Goal: Task Accomplishment & Management: Manage account settings

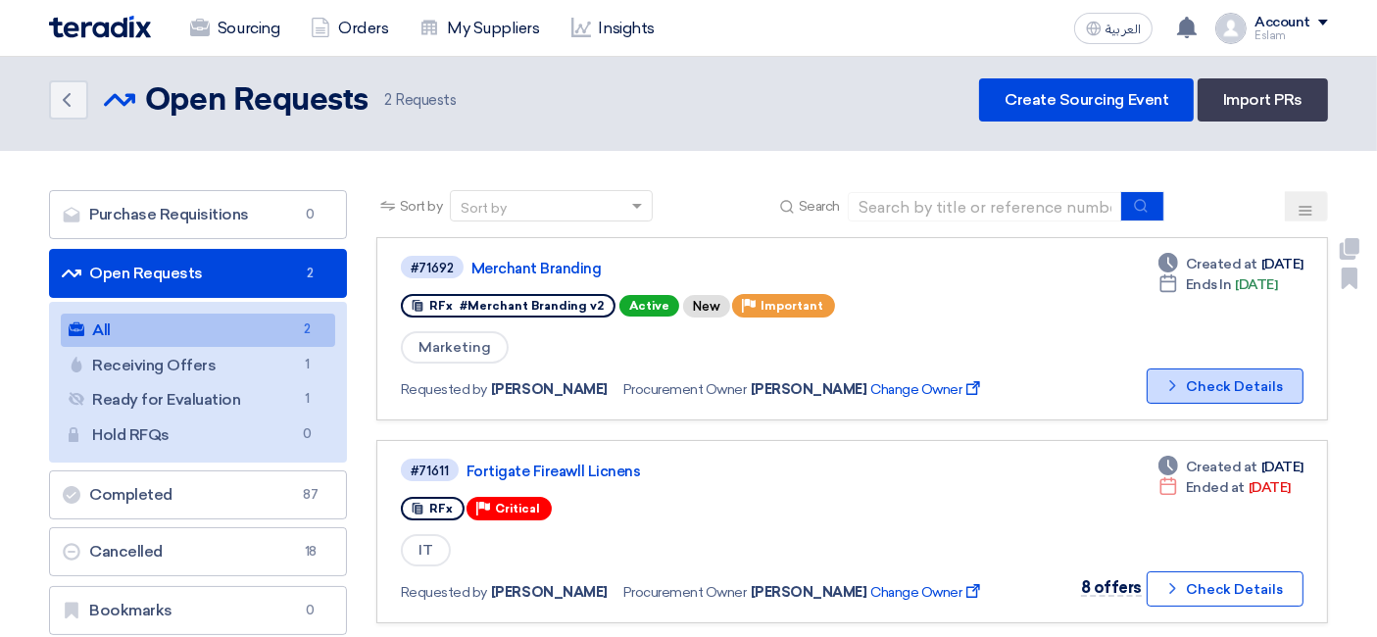
click at [1203, 368] on button "Check details Check Details" at bounding box center [1224, 385] width 157 height 35
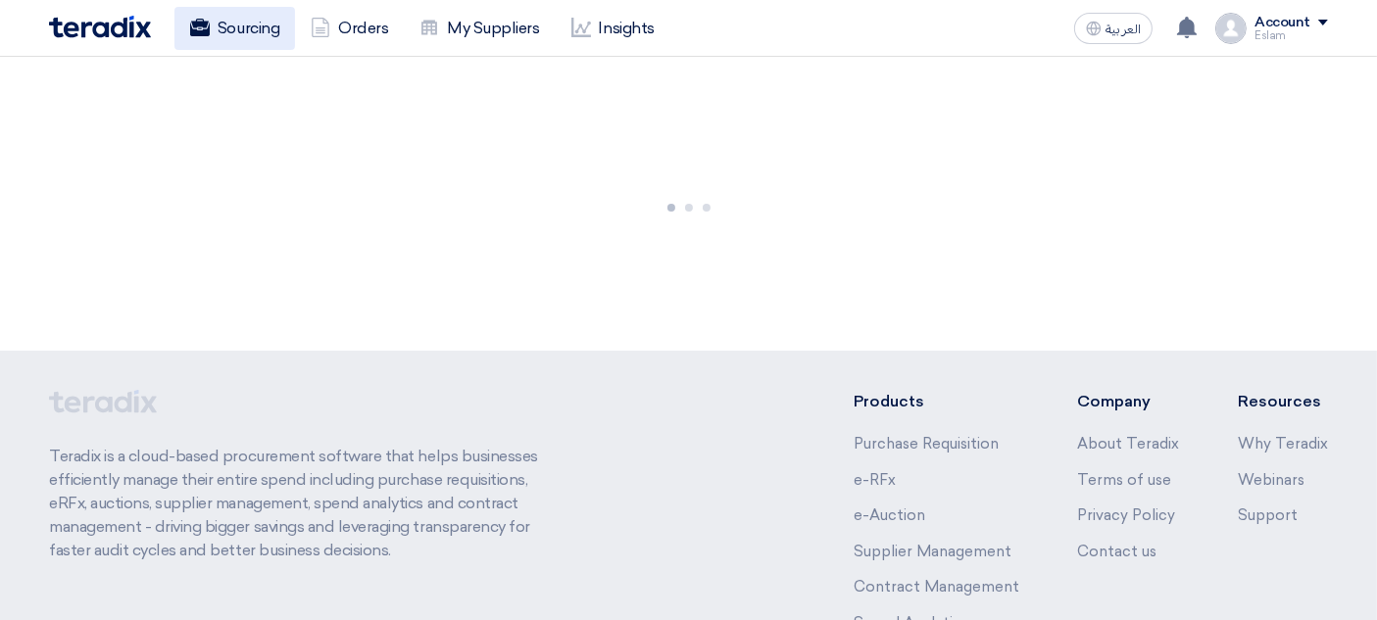
click at [252, 34] on link "Sourcing" at bounding box center [234, 28] width 121 height 43
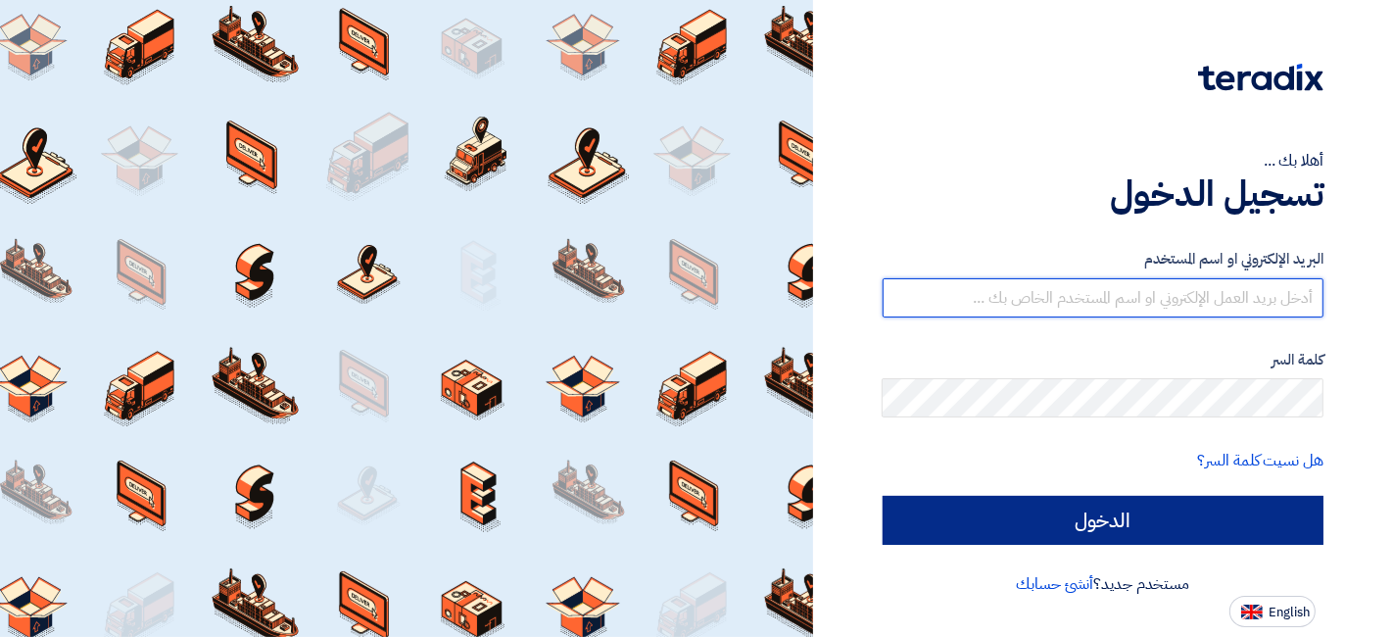
type input "eslam.abdelnaby@jameelfinance.com.eg"
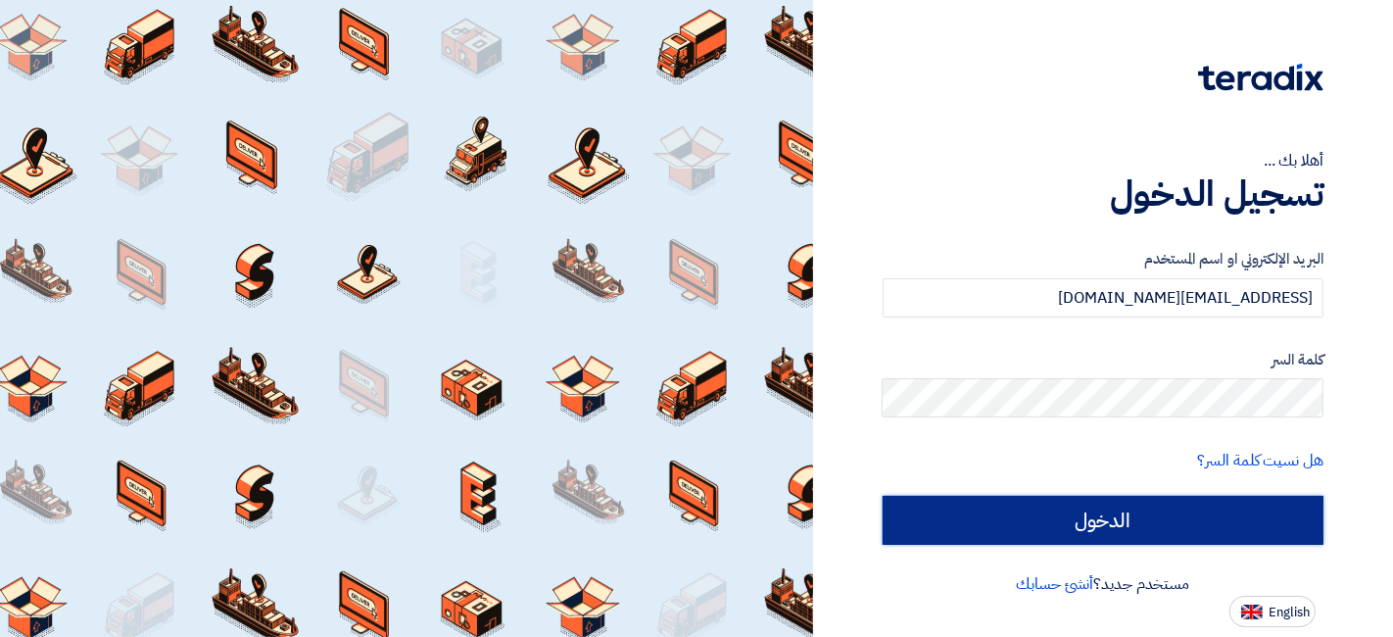
click at [1085, 516] on input "الدخول" at bounding box center [1104, 520] width 442 height 49
type input "Sign in"
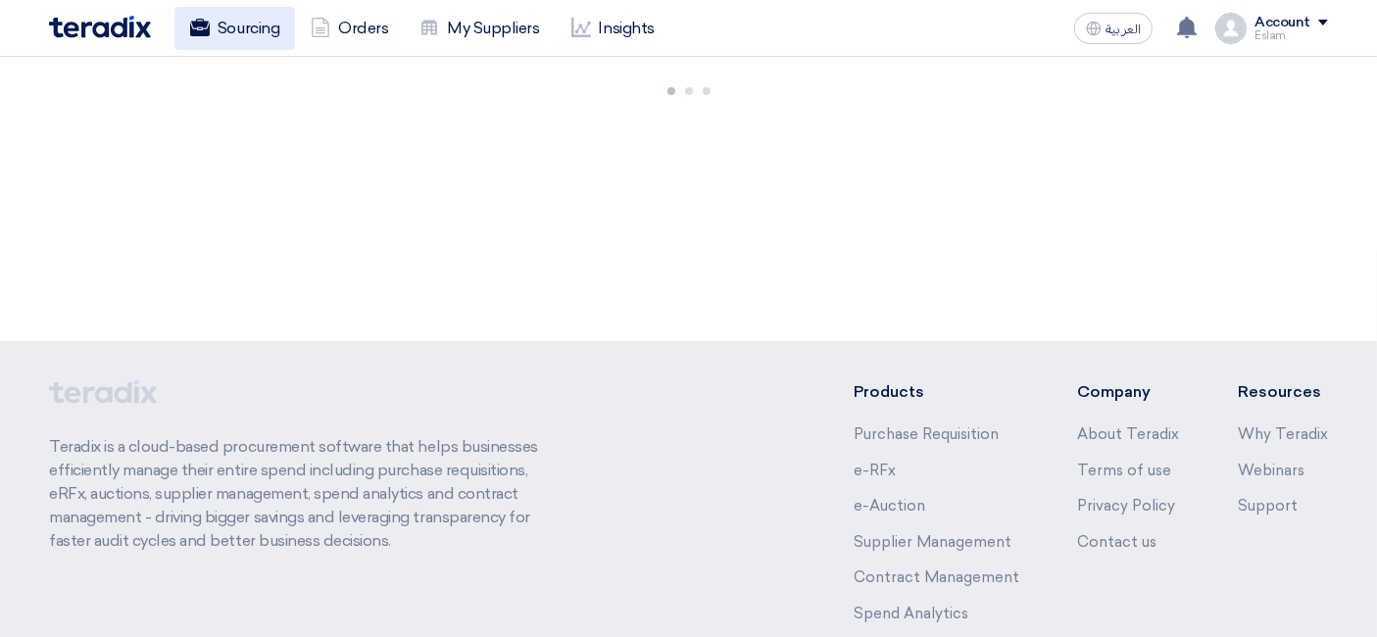
click at [221, 24] on link "Sourcing" at bounding box center [234, 28] width 121 height 43
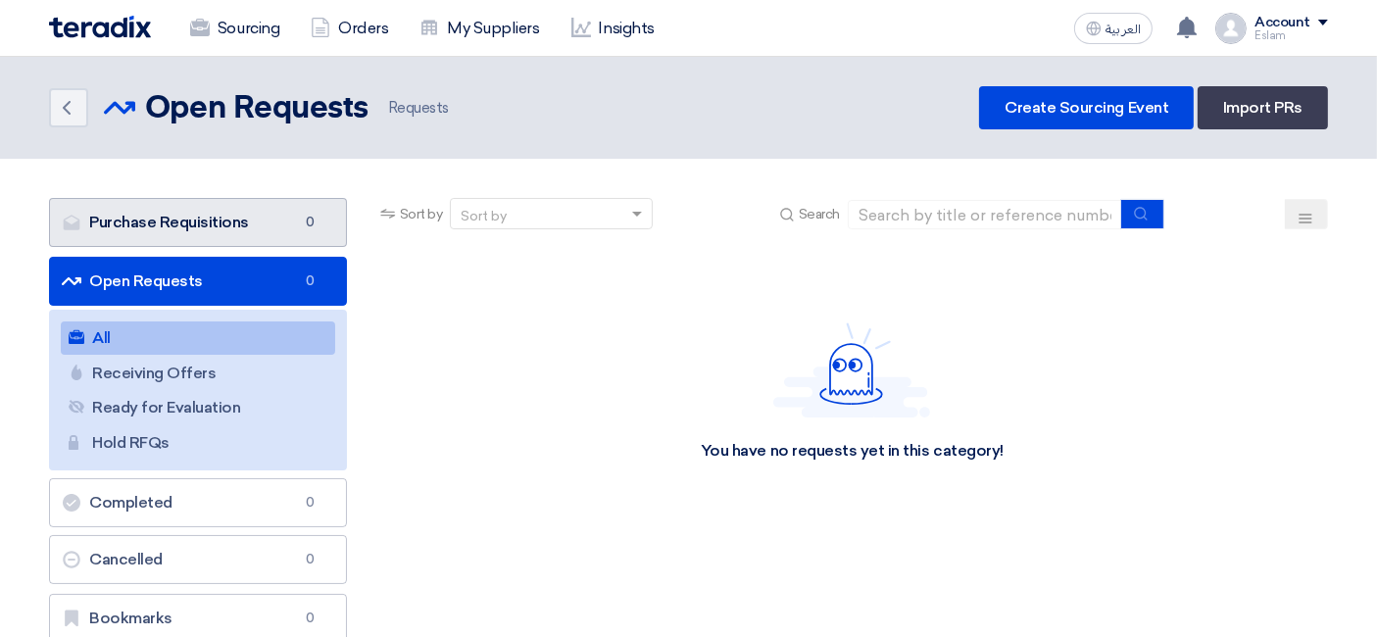
click at [184, 221] on link "Purchase Requisitions Purchase Requisitions 0" at bounding box center [198, 222] width 298 height 49
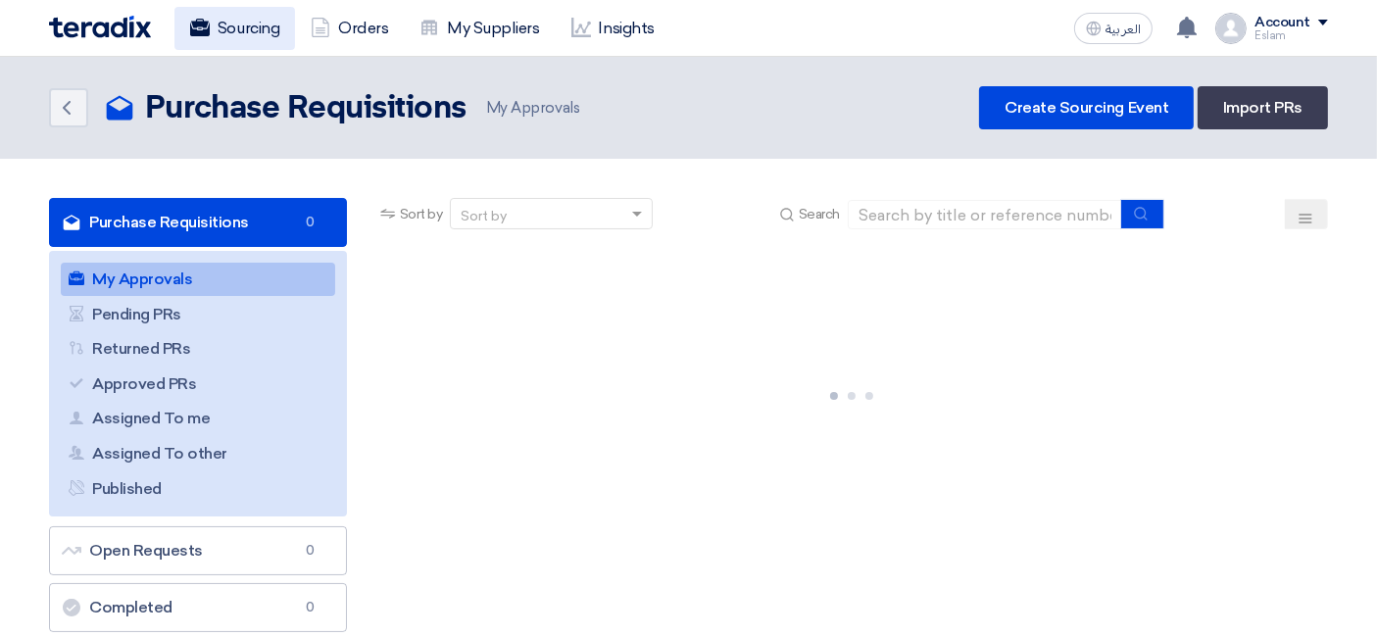
click at [219, 32] on link "Sourcing" at bounding box center [234, 28] width 121 height 43
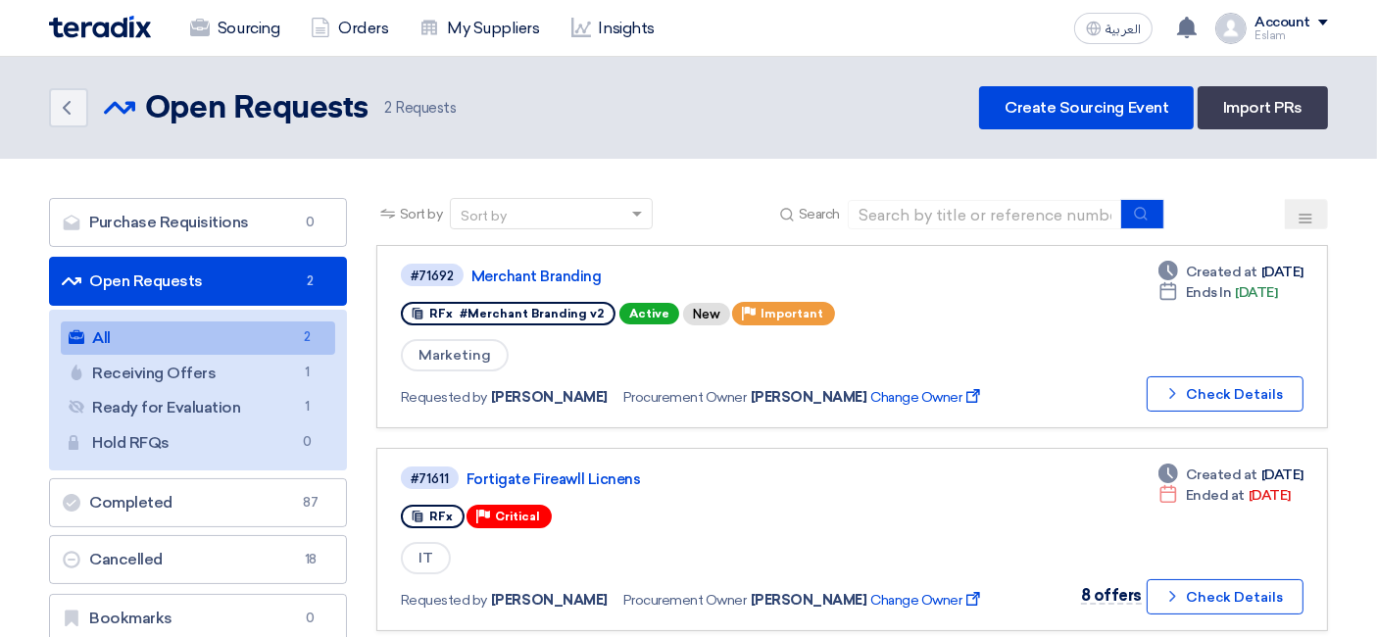
click at [240, 274] on link "Open Requests Open Requests 2" at bounding box center [198, 281] width 298 height 49
click at [1198, 386] on button "Check details Check Details" at bounding box center [1224, 393] width 157 height 35
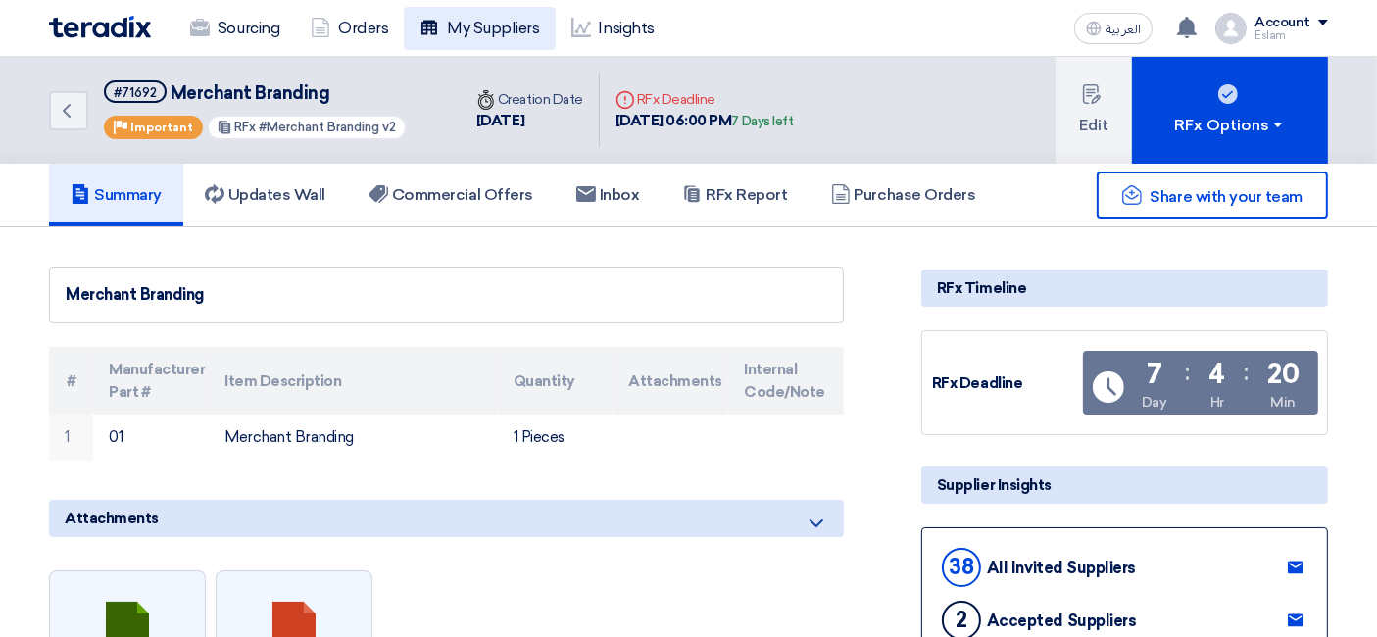
click at [500, 26] on link "My Suppliers" at bounding box center [479, 28] width 151 height 43
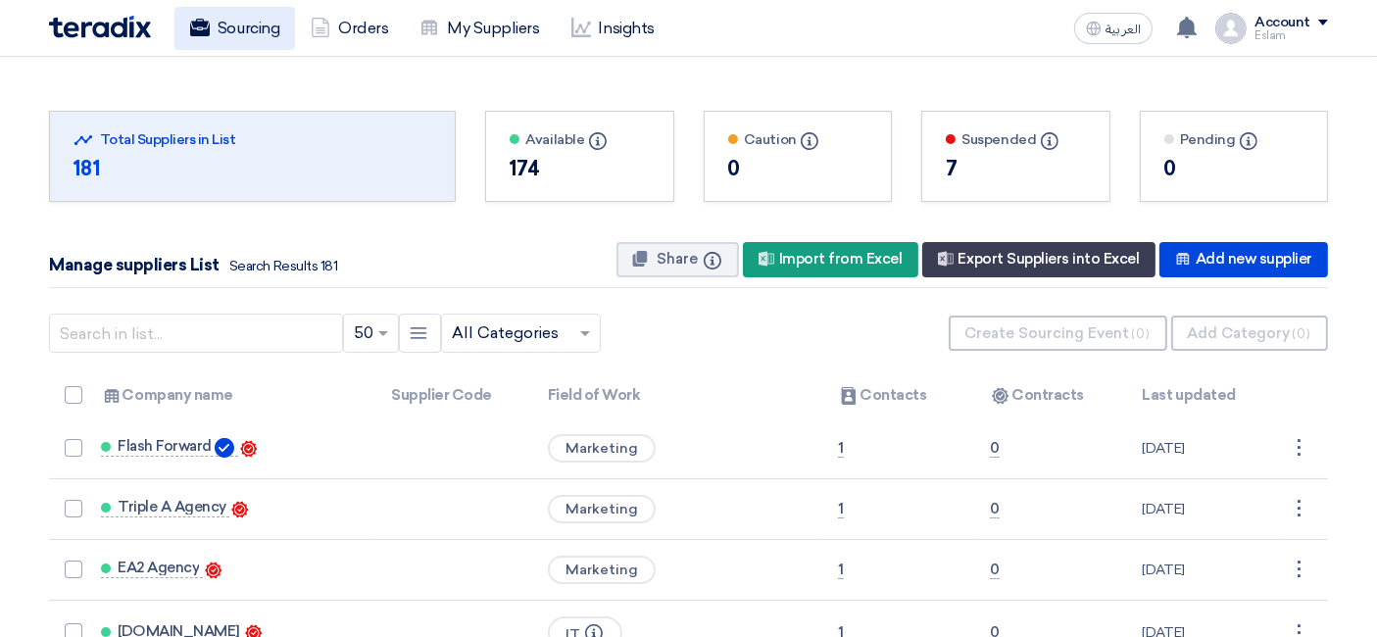
click at [187, 29] on link "Sourcing" at bounding box center [234, 28] width 121 height 43
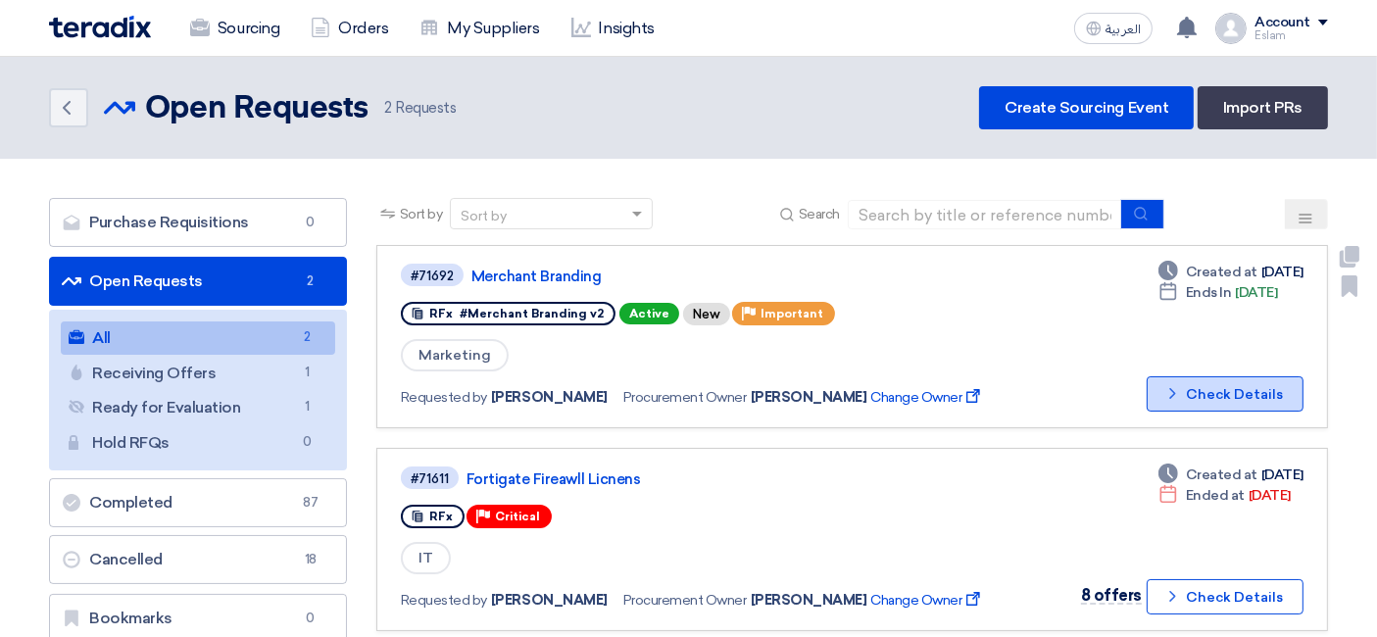
click at [1229, 402] on button "Check details Check Details" at bounding box center [1224, 393] width 157 height 35
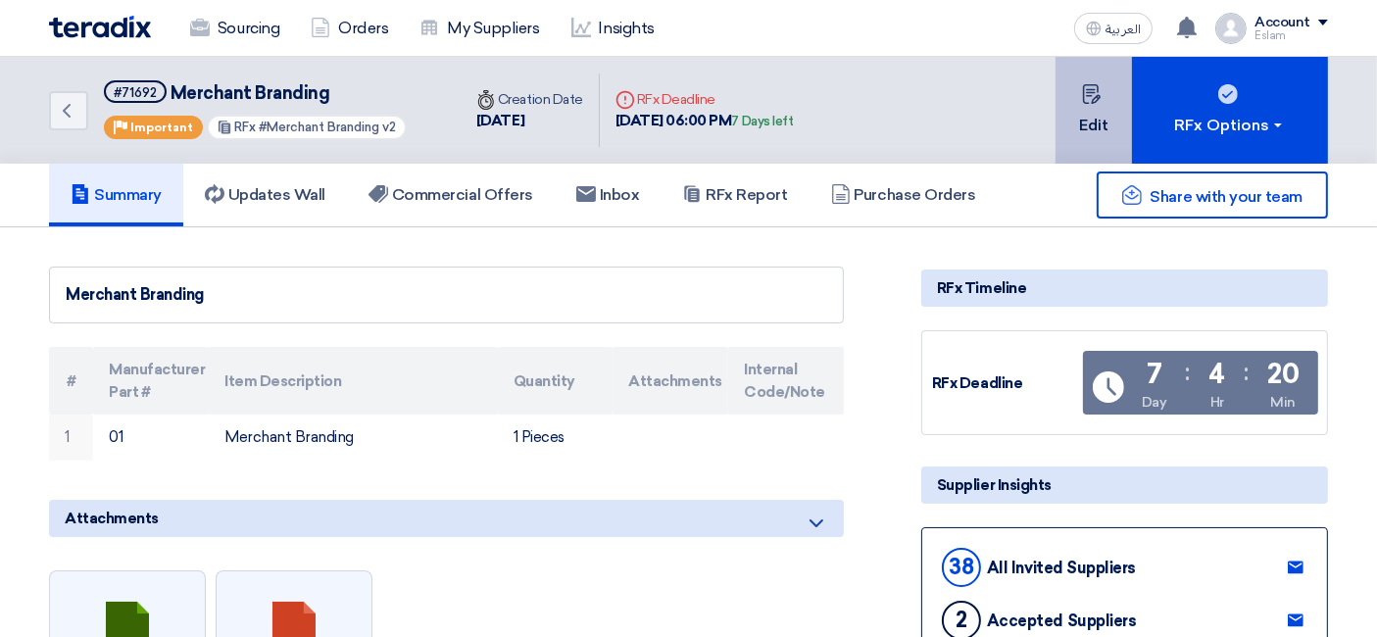
click at [1103, 88] on button "Edit" at bounding box center [1093, 110] width 76 height 107
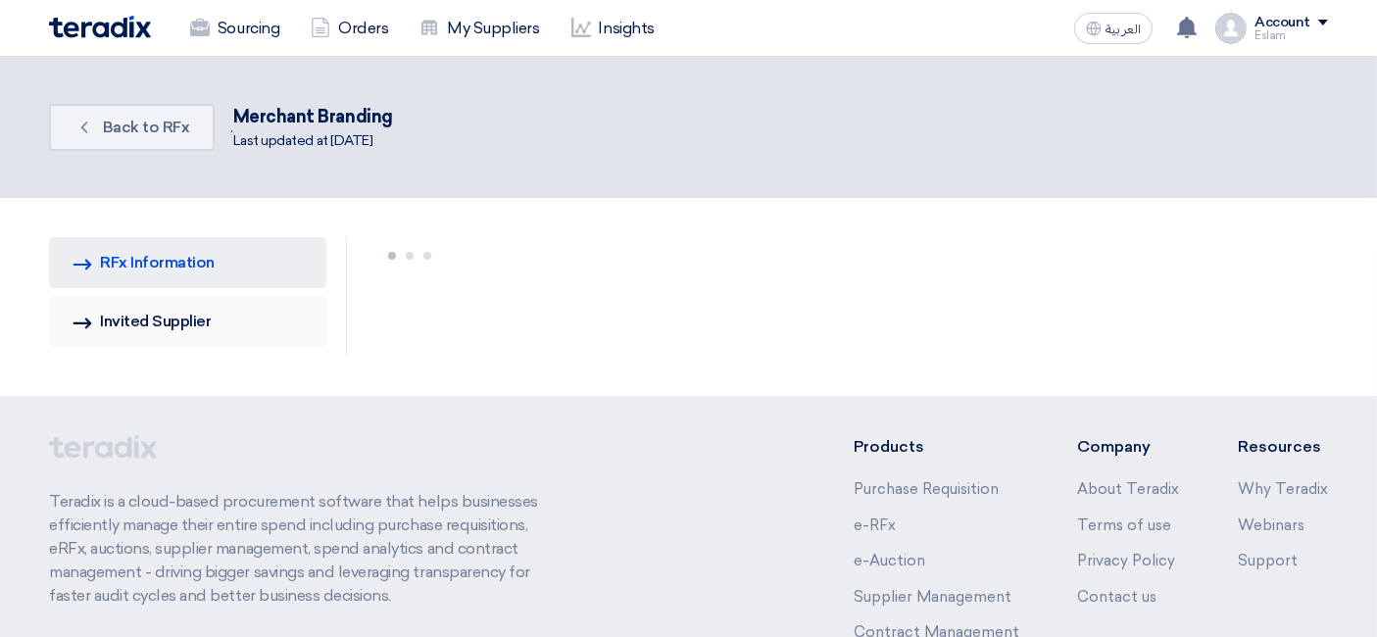
click at [190, 317] on link "Invited Suppliers Invited Supplier" at bounding box center [187, 321] width 277 height 51
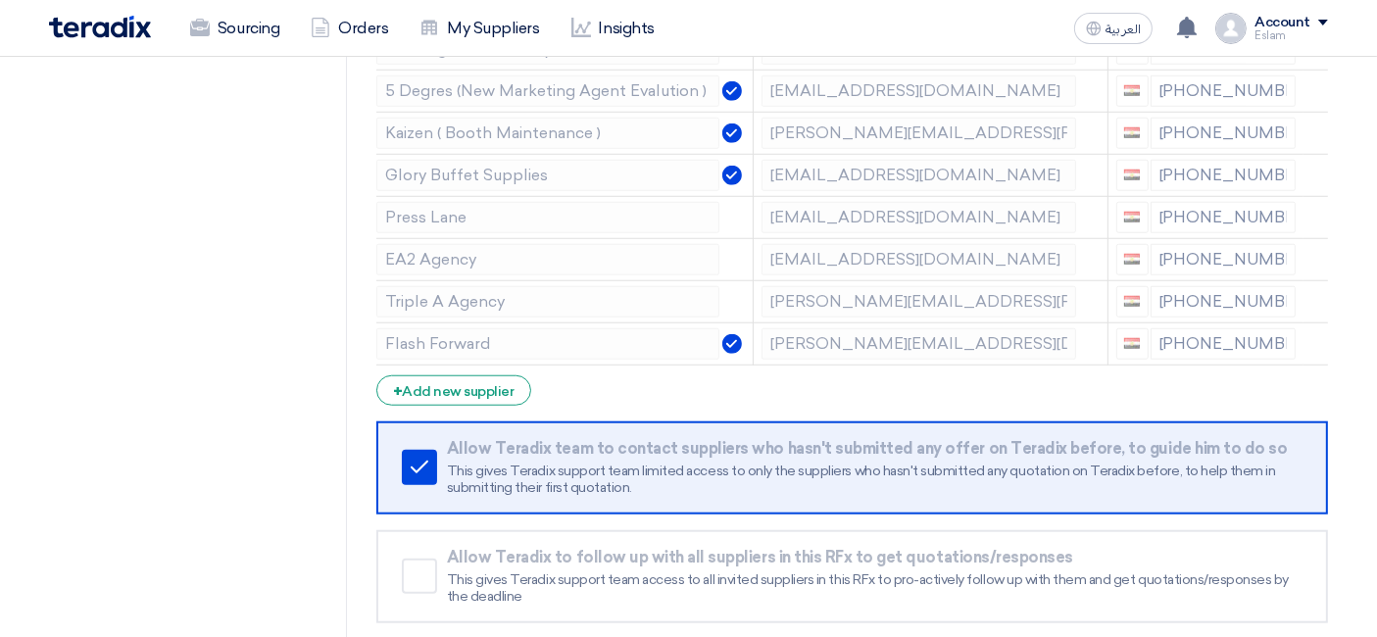
scroll to position [1632, 0]
click at [462, 381] on div "+ Add new supplier" at bounding box center [453, 392] width 155 height 30
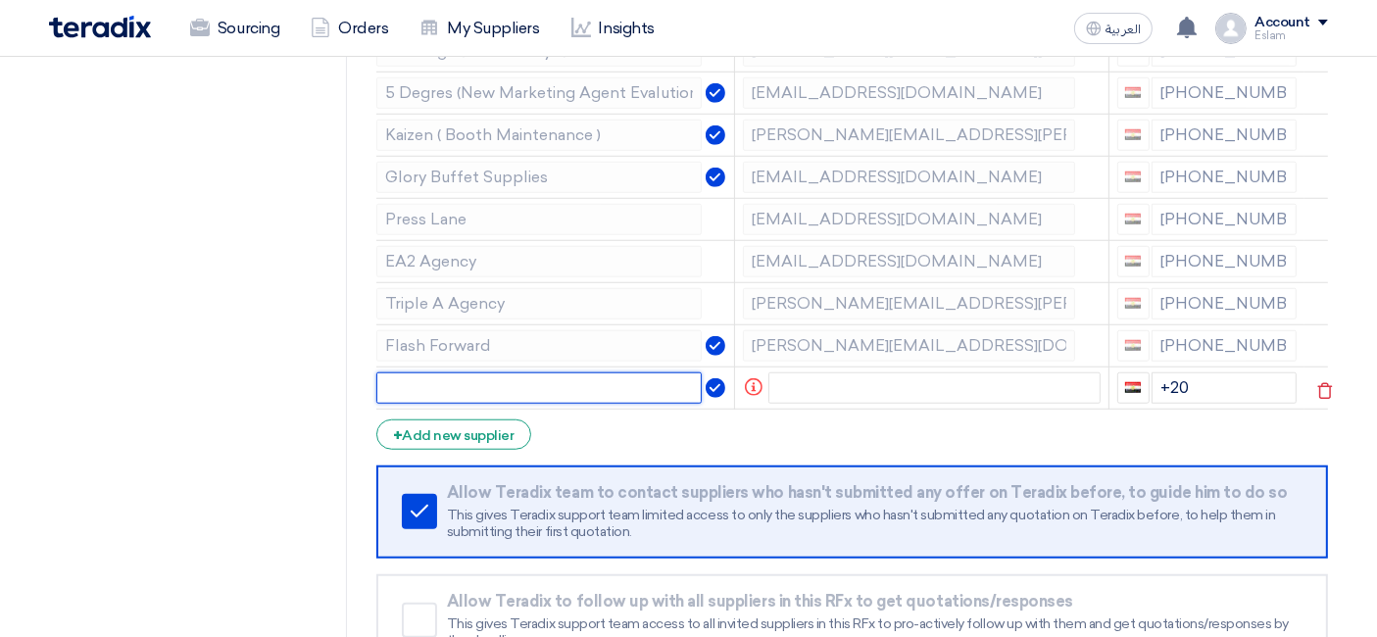
click at [445, 372] on input "text" at bounding box center [539, 387] width 326 height 31
paste input "[PERSON_NAME]"
type input "[PERSON_NAME]"
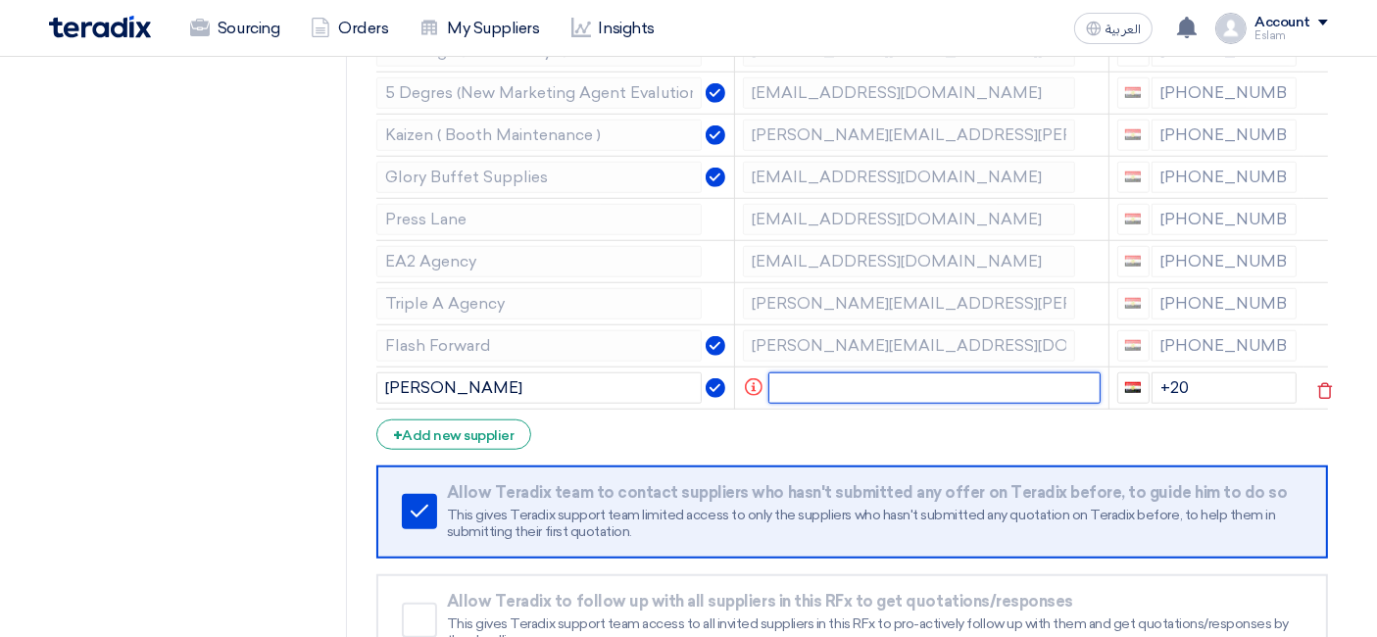
click at [878, 379] on input "text" at bounding box center [934, 387] width 332 height 31
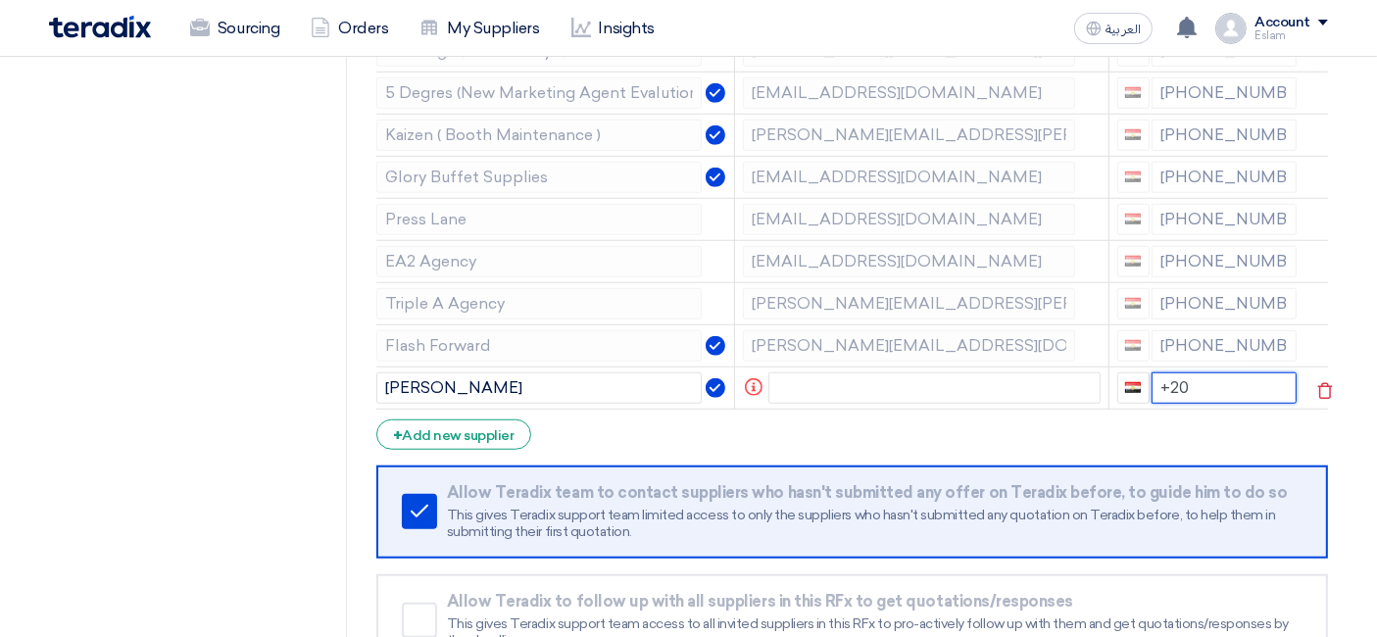
click at [1199, 372] on input "+20" at bounding box center [1224, 387] width 146 height 31
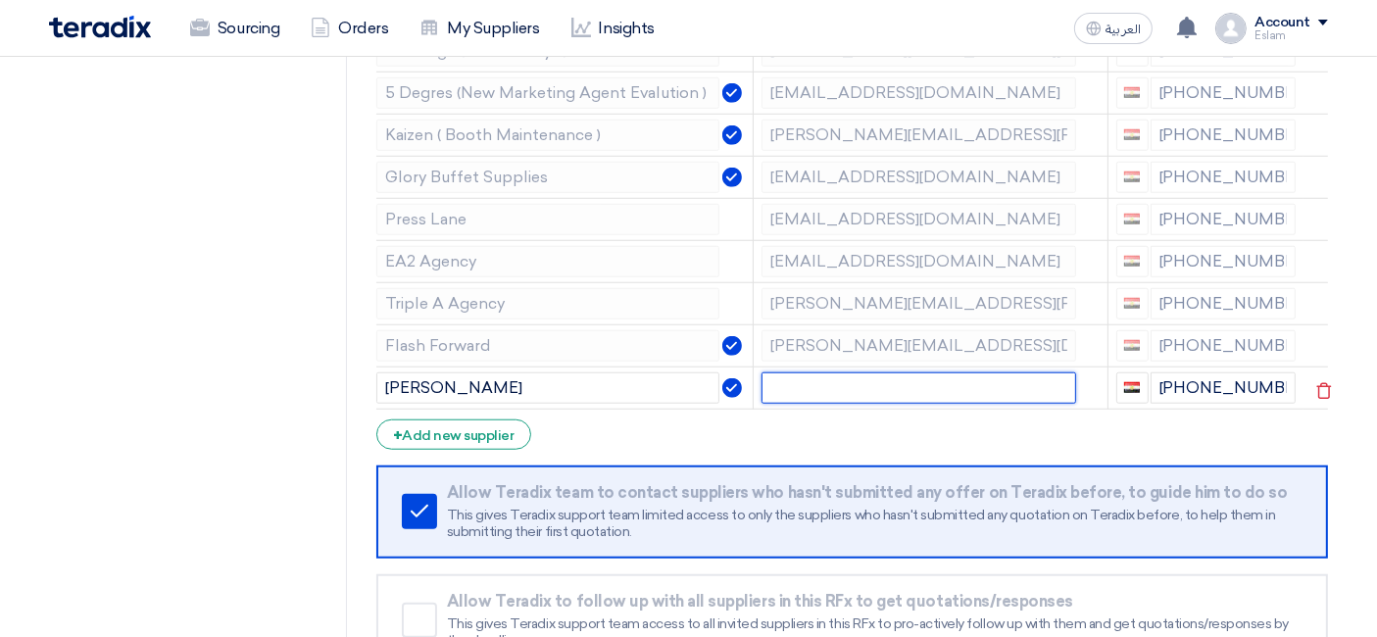
click at [809, 377] on input "text" at bounding box center [918, 387] width 314 height 31
paste input "[EMAIL_ADDRESS][DOMAIN_NAME]"
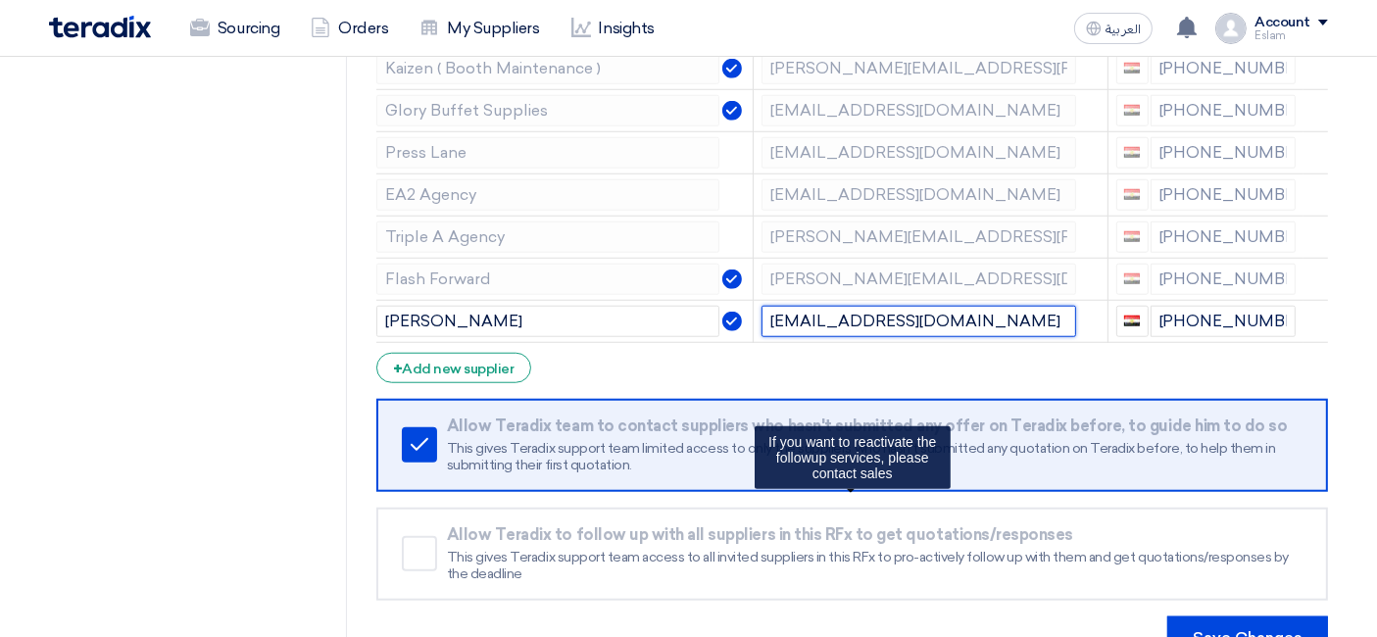
scroll to position [1959, 0]
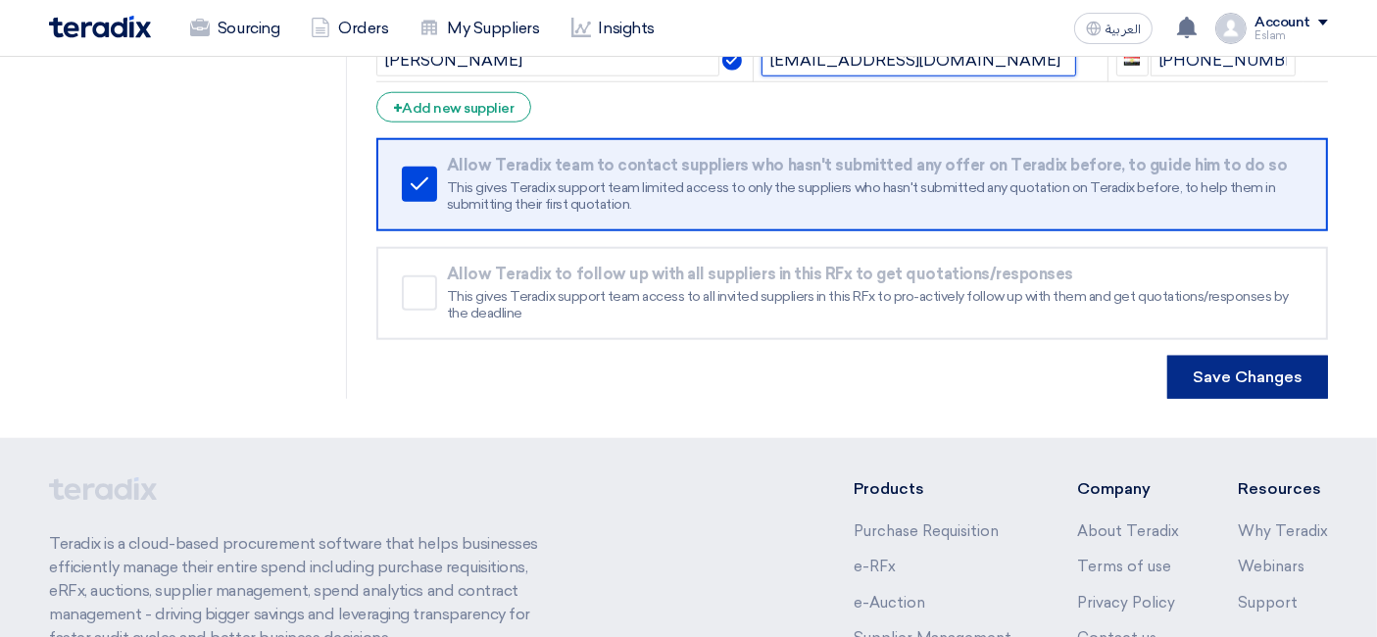
type input "[EMAIL_ADDRESS][DOMAIN_NAME]"
click at [1241, 364] on button "Save Changes" at bounding box center [1247, 377] width 161 height 43
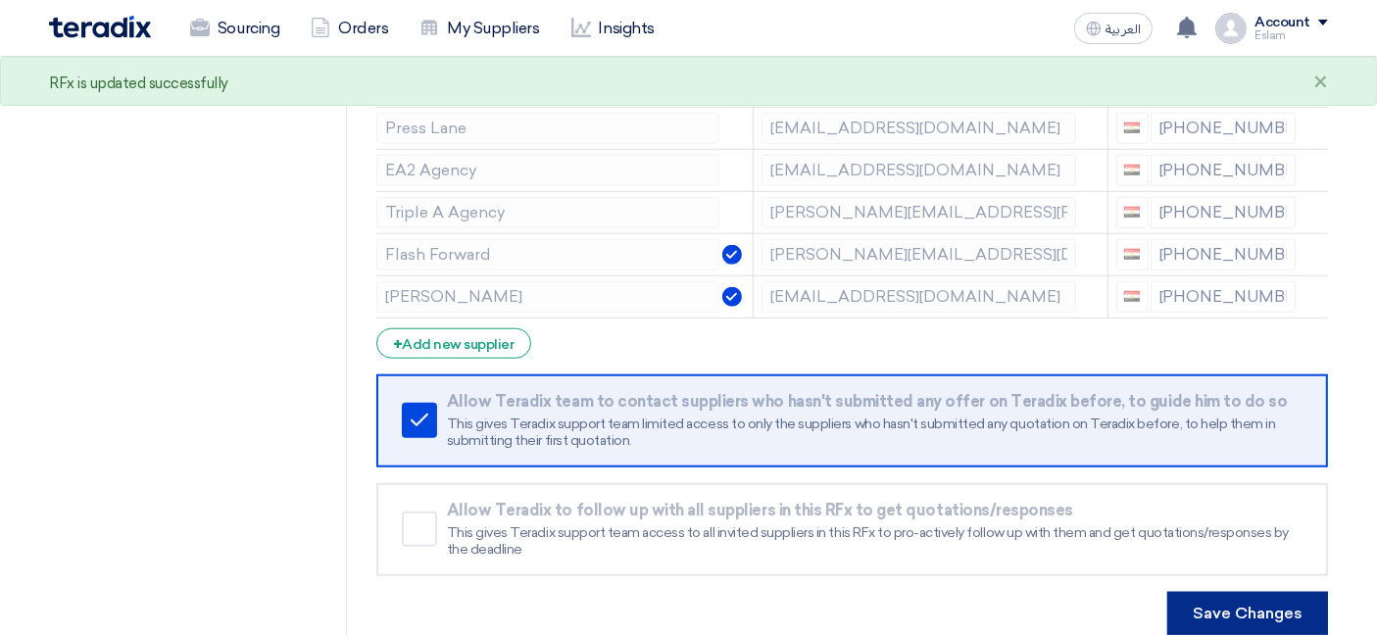
scroll to position [1741, 0]
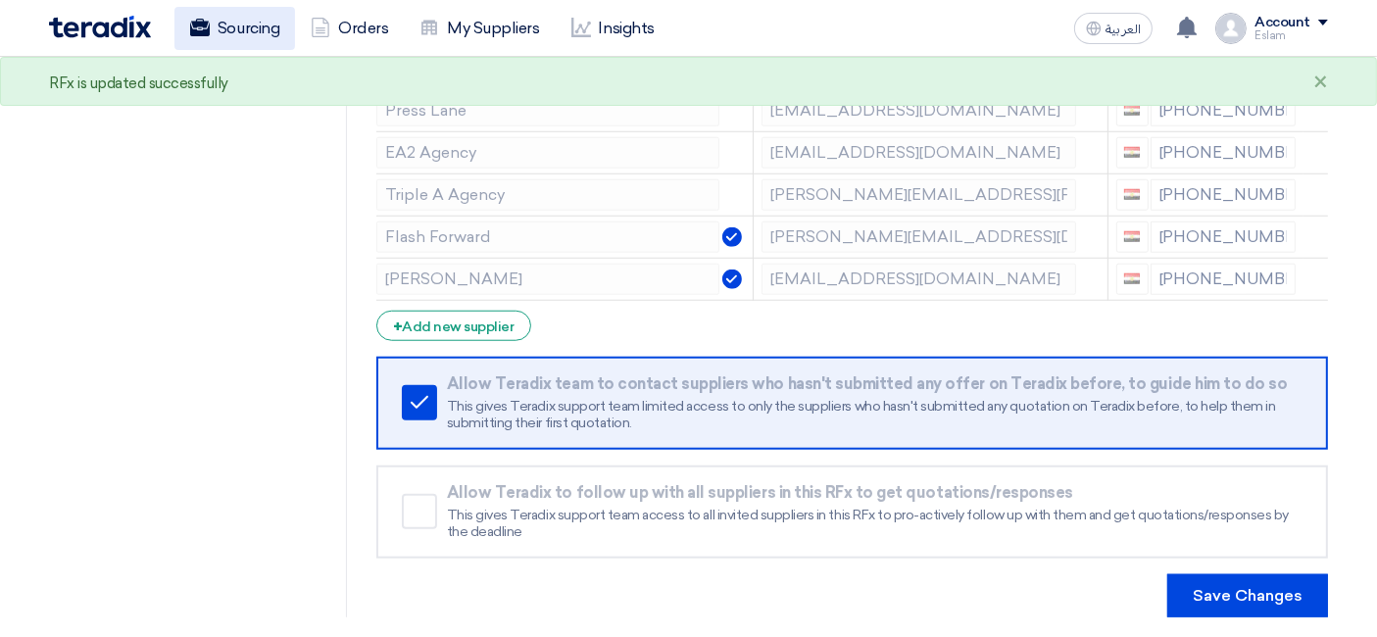
click at [257, 24] on link "Sourcing" at bounding box center [234, 28] width 121 height 43
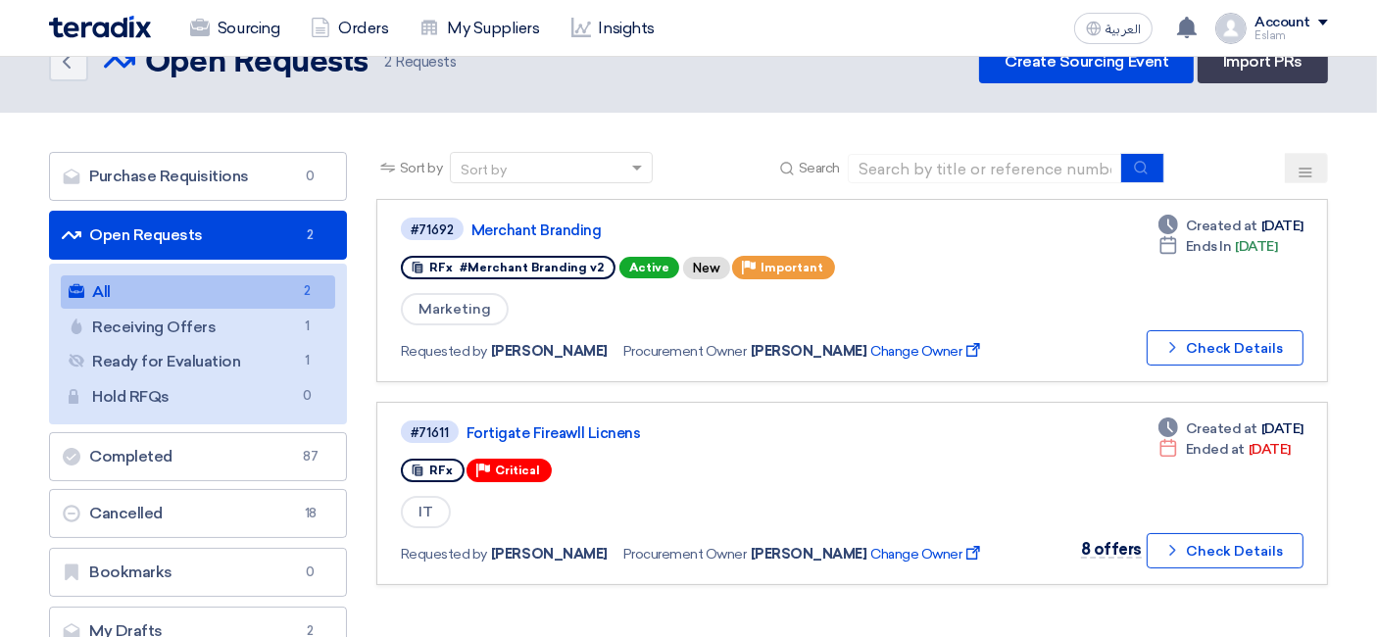
scroll to position [8, 0]
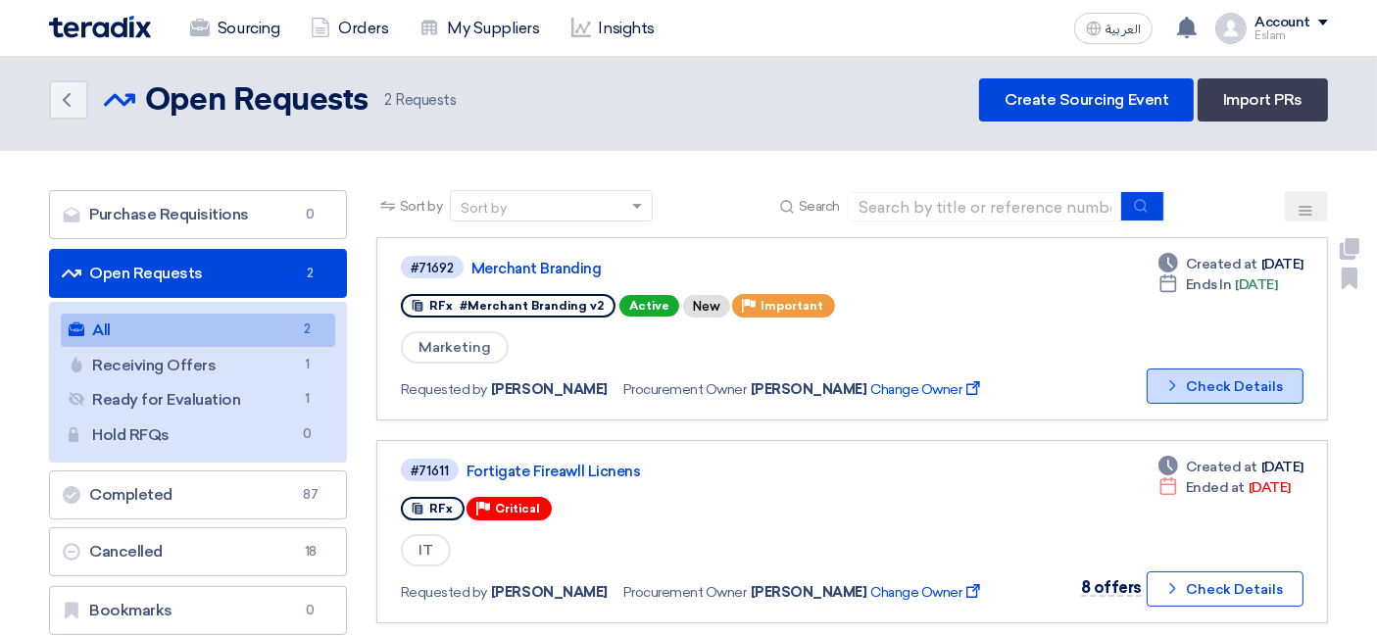
click at [1217, 388] on button "Check details Check Details" at bounding box center [1224, 385] width 157 height 35
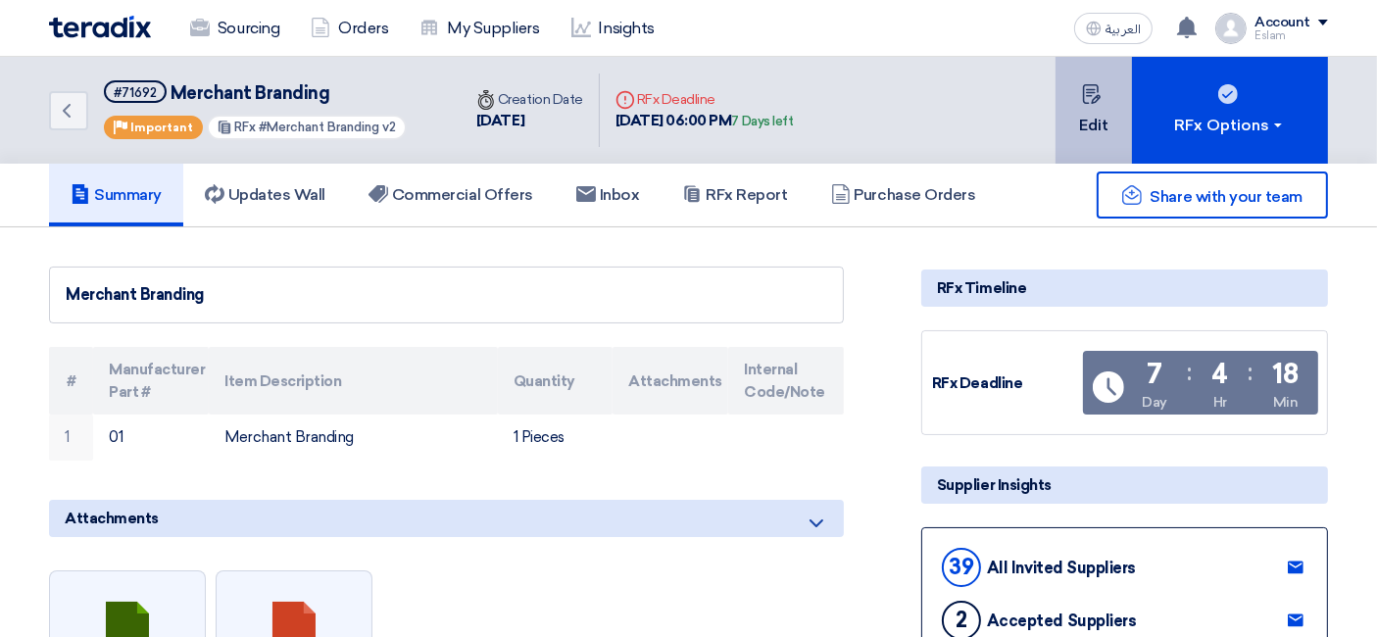
click at [1070, 109] on button "Edit" at bounding box center [1093, 110] width 76 height 107
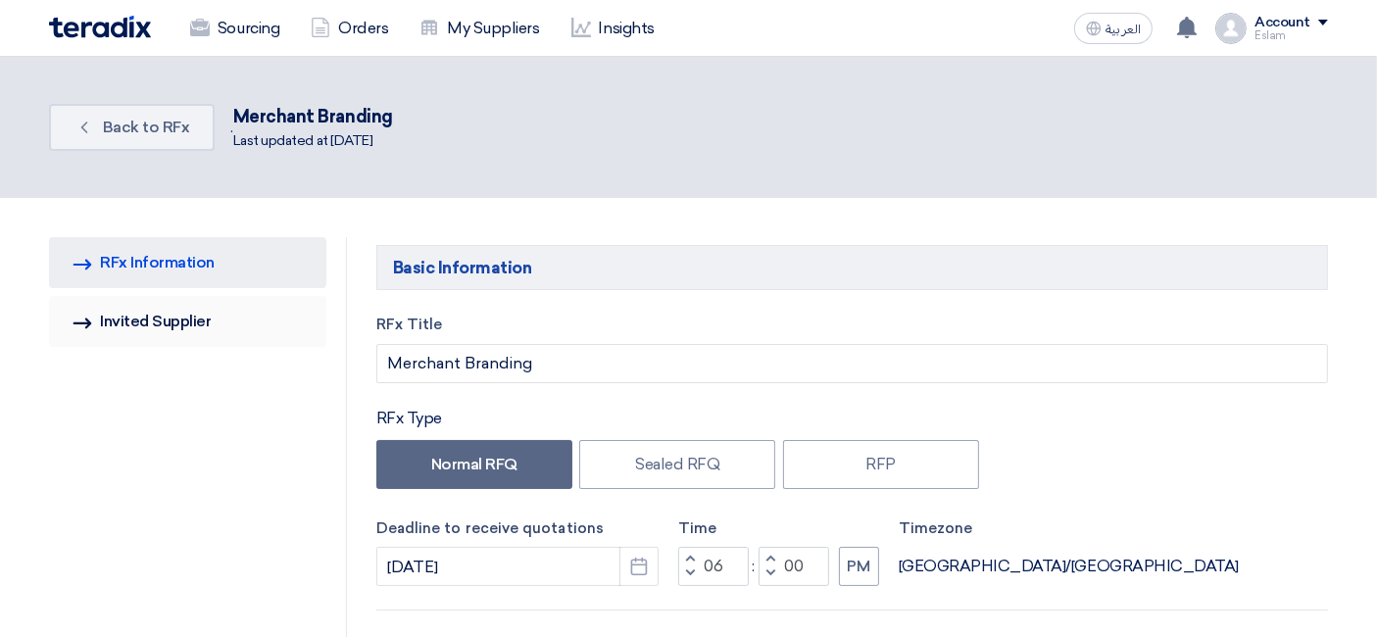
click at [182, 331] on link "Invited Suppliers Invited Supplier" at bounding box center [187, 321] width 277 height 51
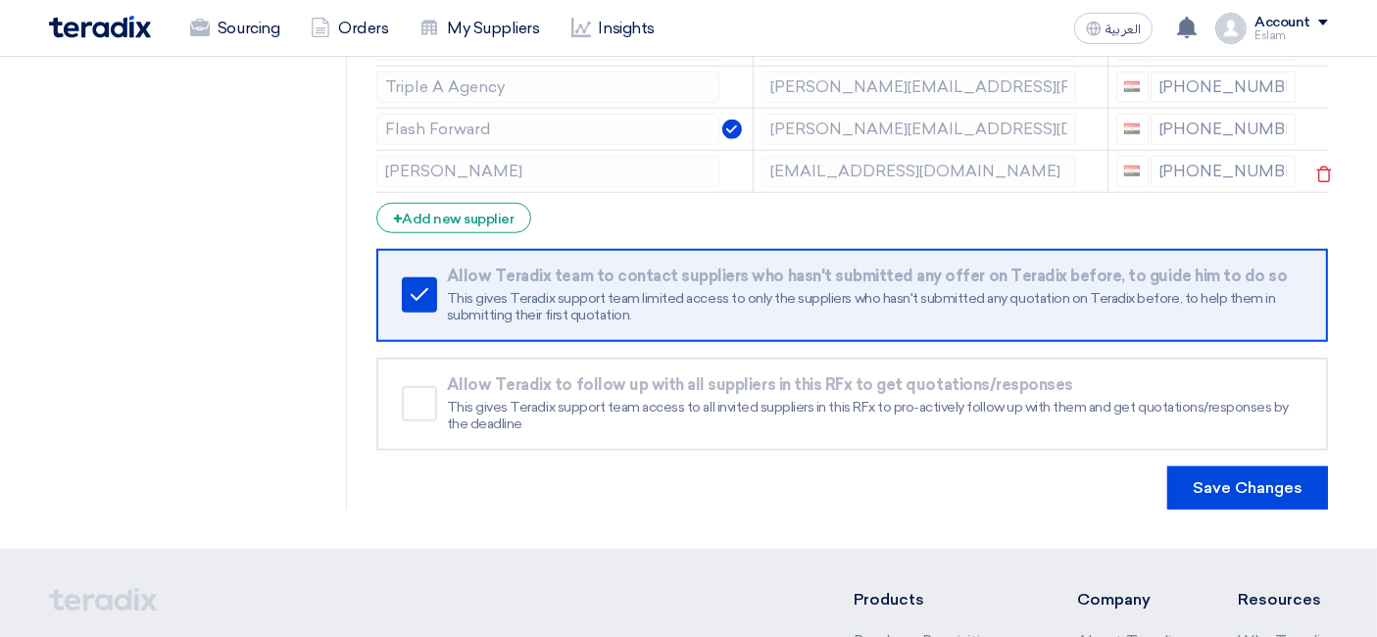
scroll to position [1850, 0]
click at [492, 202] on div "+ Add new supplier" at bounding box center [453, 217] width 155 height 30
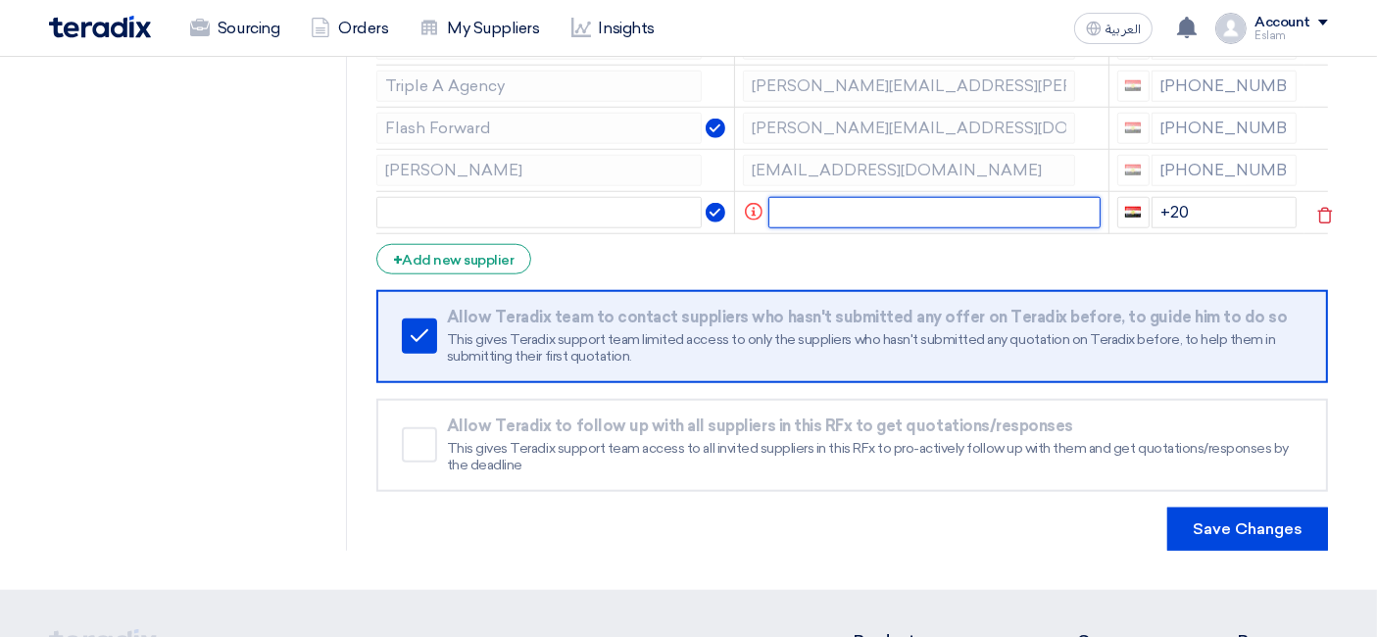
click at [829, 197] on input "text" at bounding box center [934, 212] width 332 height 31
paste input "[EMAIL_ADDRESS][DOMAIN_NAME]"
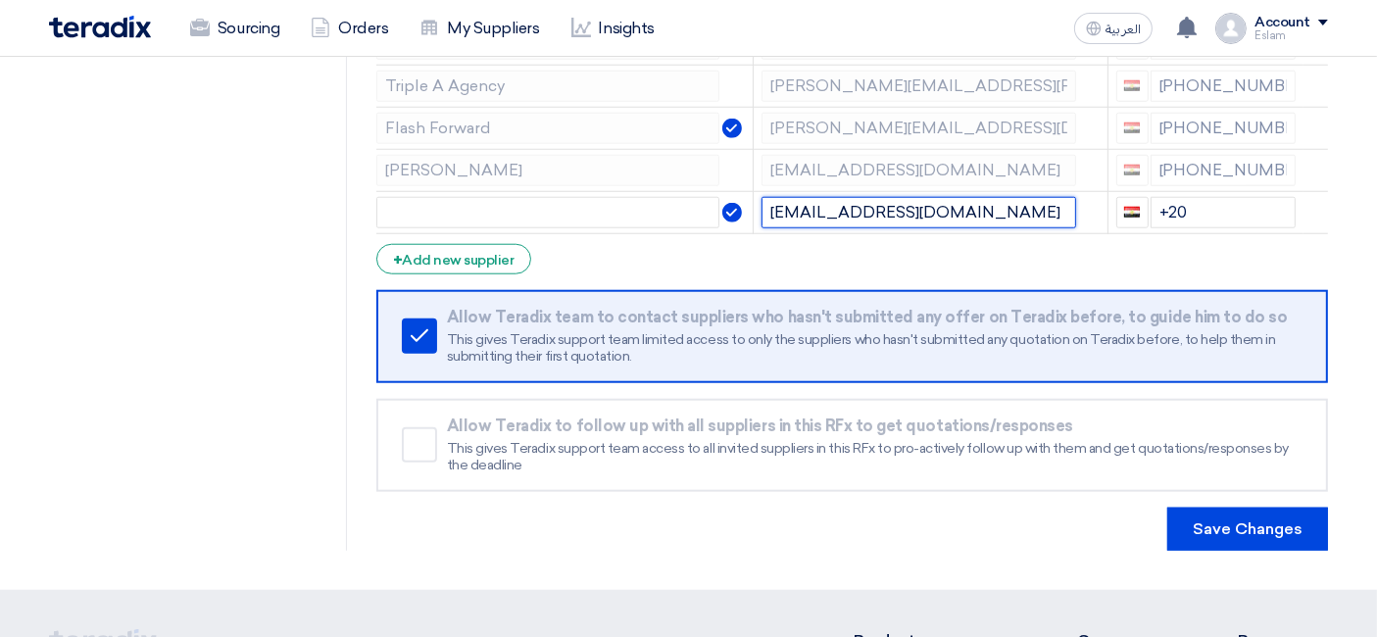
type input "[EMAIL_ADDRESS][DOMAIN_NAME]"
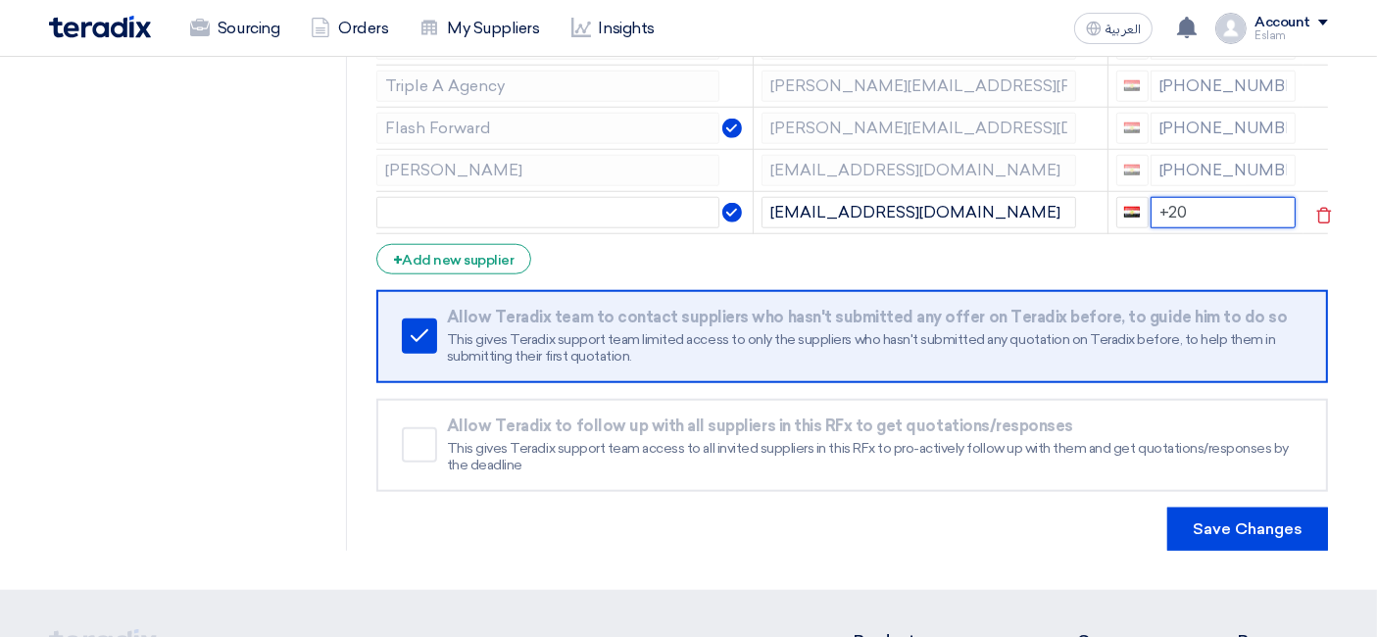
click at [1181, 197] on input "+20" at bounding box center [1223, 212] width 146 height 31
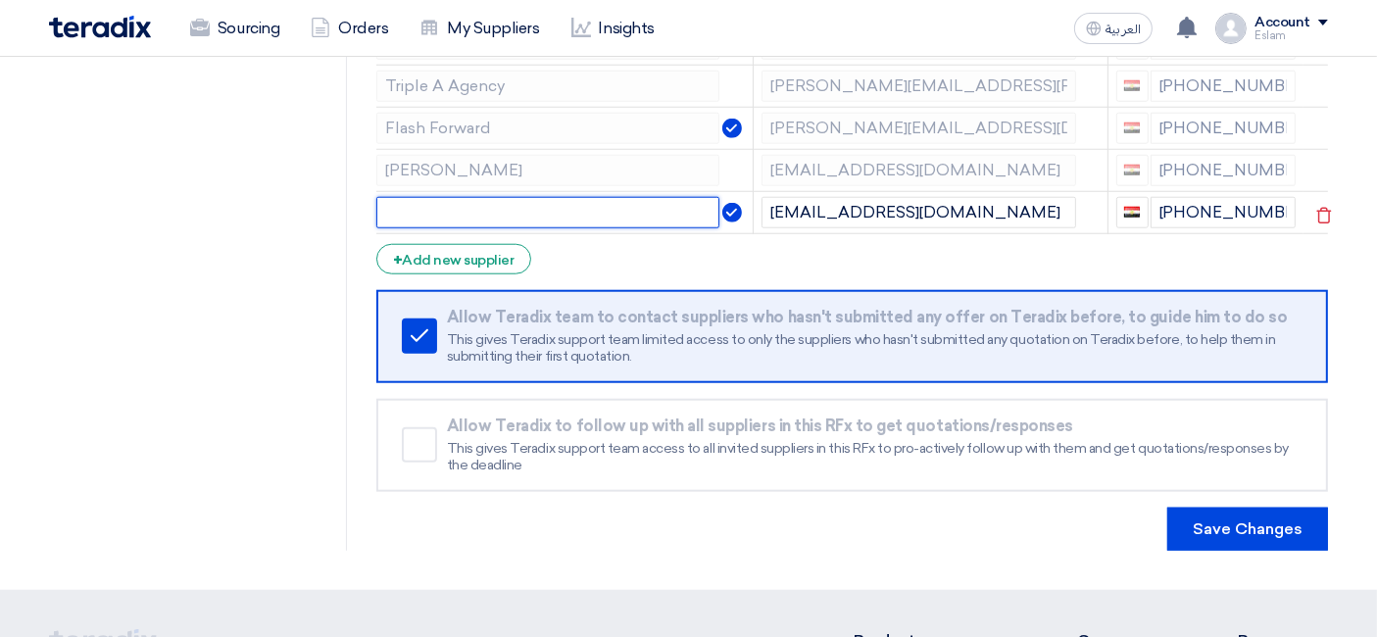
click at [577, 197] on input "text" at bounding box center [547, 212] width 343 height 31
click at [453, 197] on input "text" at bounding box center [547, 212] width 343 height 31
paste input "[DOMAIN_NAME]"
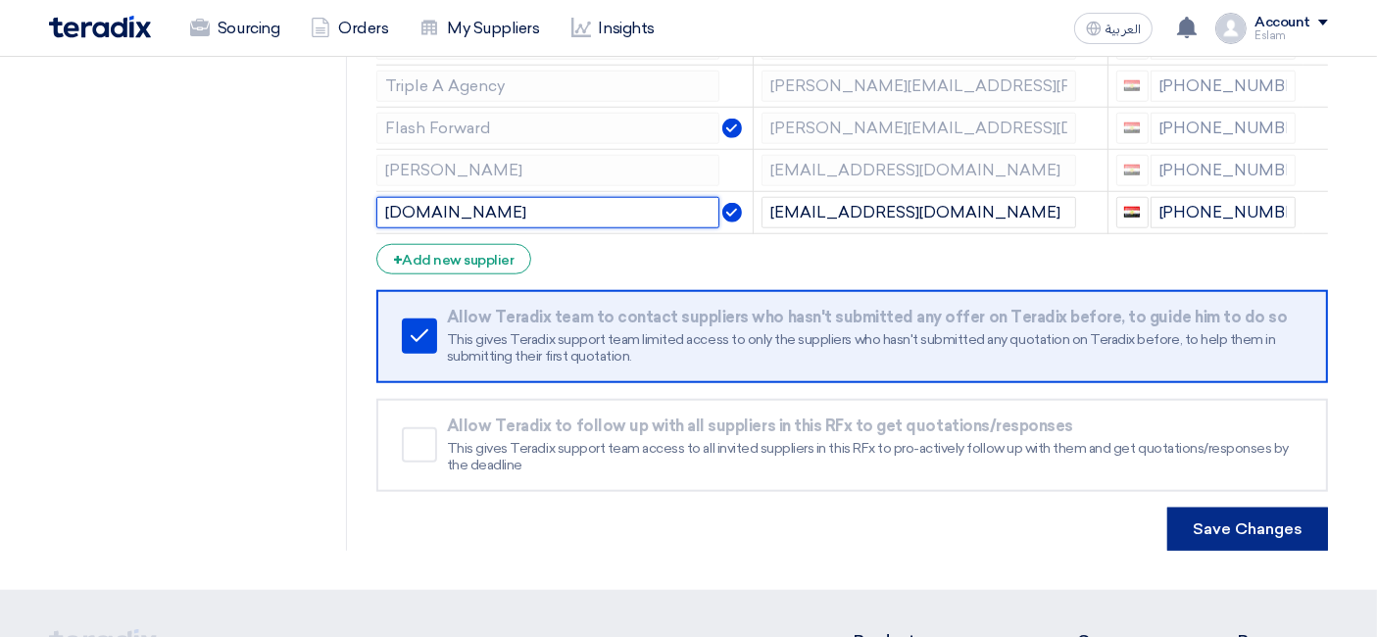
type input "[DOMAIN_NAME]"
click at [1239, 516] on button "Save Changes" at bounding box center [1247, 528] width 161 height 43
click at [1212, 517] on button "Save Changes" at bounding box center [1247, 528] width 161 height 43
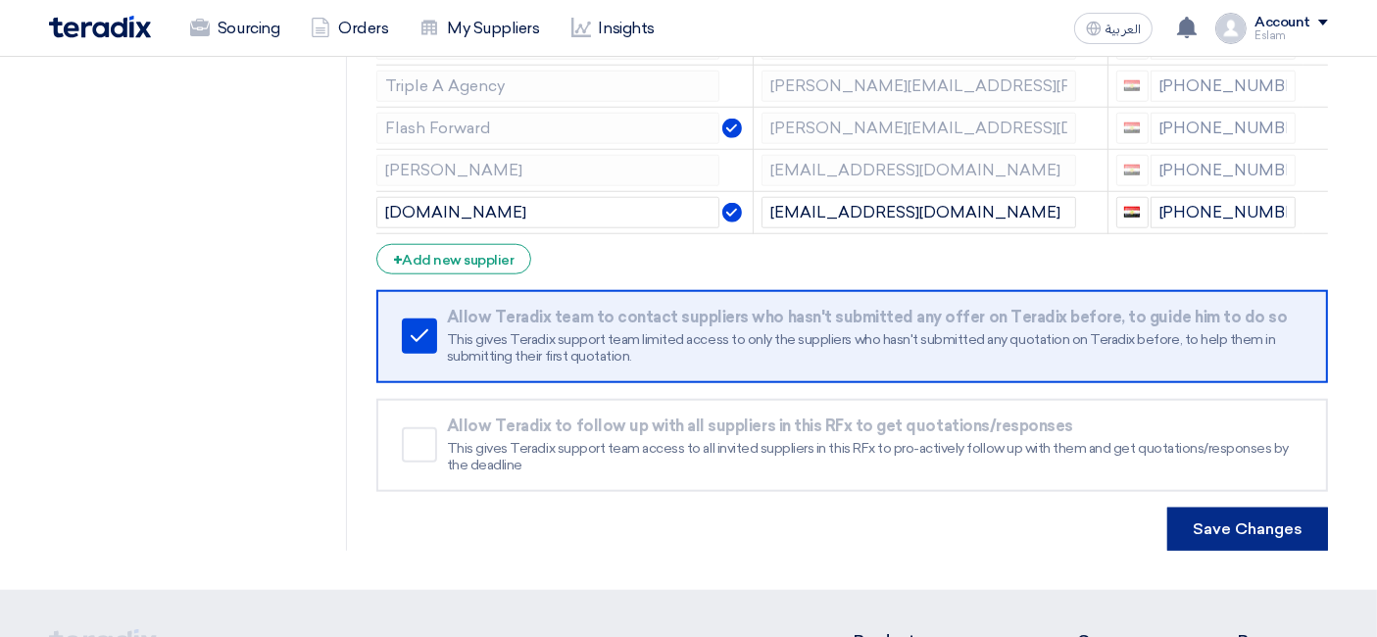
click at [1212, 517] on button "Save Changes" at bounding box center [1247, 528] width 161 height 43
click at [1254, 522] on button "Save Changes" at bounding box center [1247, 528] width 161 height 43
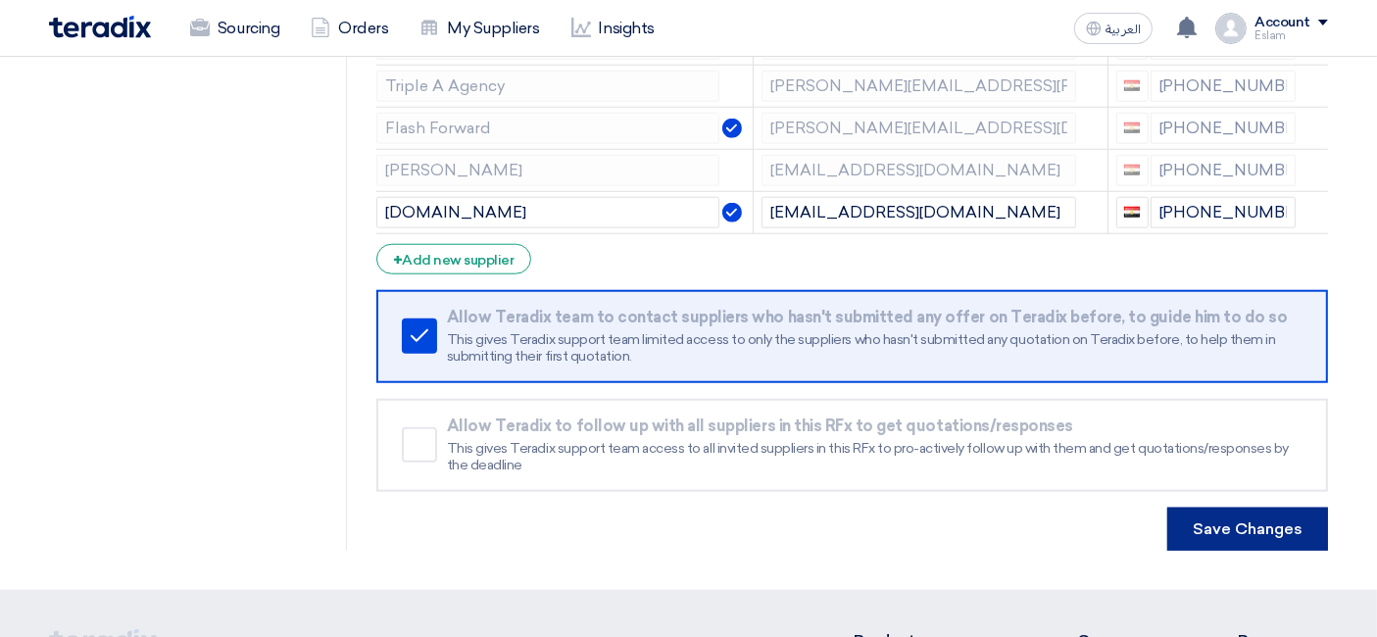
click at [1254, 522] on button "Save Changes" at bounding box center [1247, 528] width 161 height 43
click at [1251, 522] on button "Save Changes" at bounding box center [1247, 528] width 161 height 43
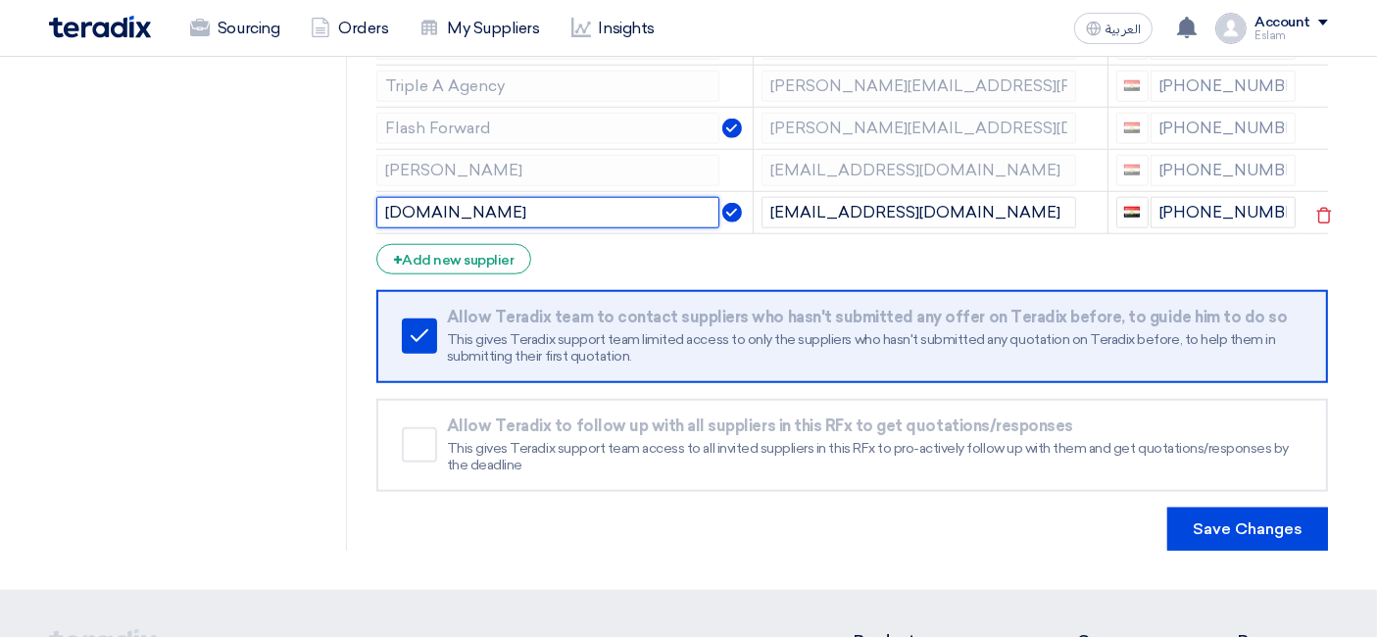
click at [533, 197] on input "[DOMAIN_NAME]" at bounding box center [547, 212] width 343 height 31
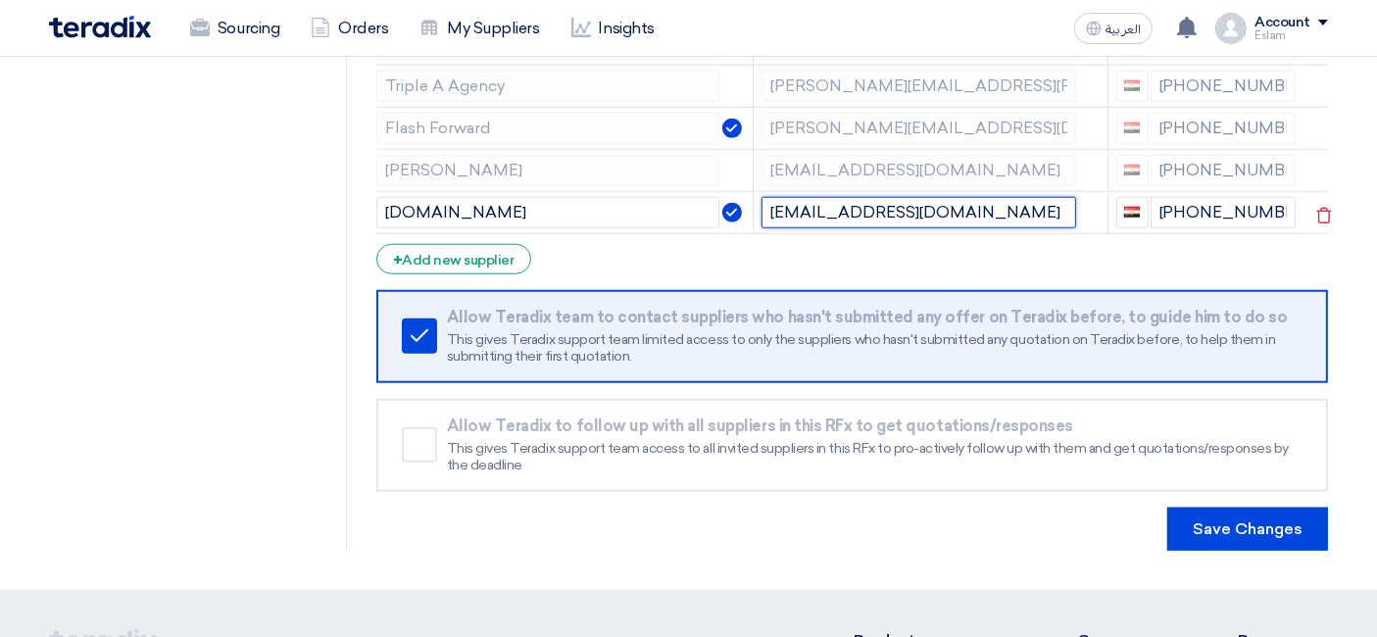
click at [796, 197] on input "[EMAIL_ADDRESS][DOMAIN_NAME]" at bounding box center [918, 212] width 314 height 31
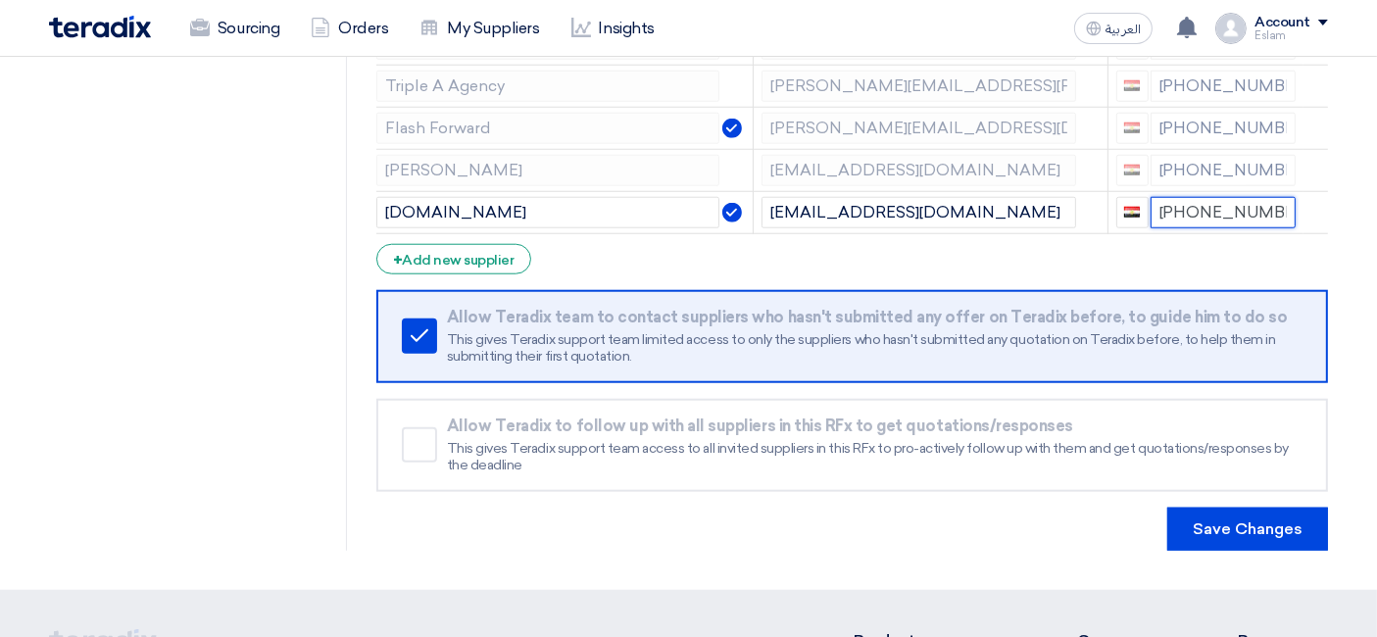
click at [1215, 201] on input "[PHONE_NUMBER]" at bounding box center [1223, 212] width 146 height 31
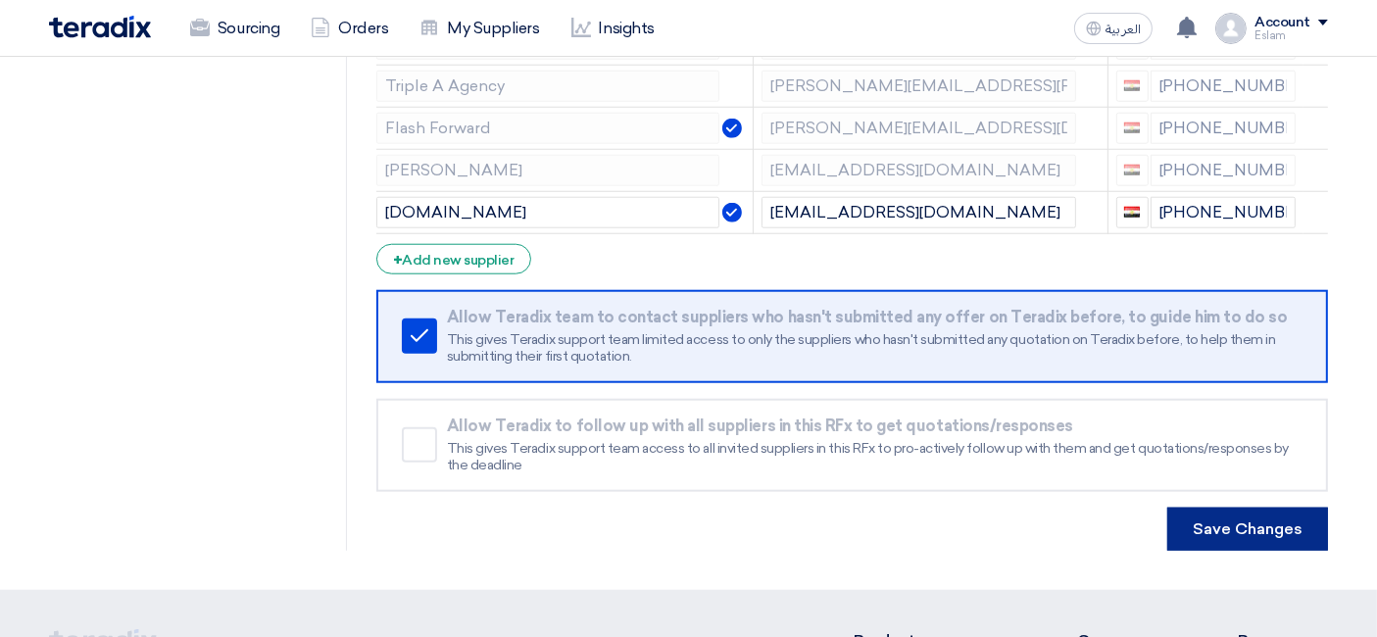
click at [1229, 513] on button "Save Changes" at bounding box center [1247, 528] width 161 height 43
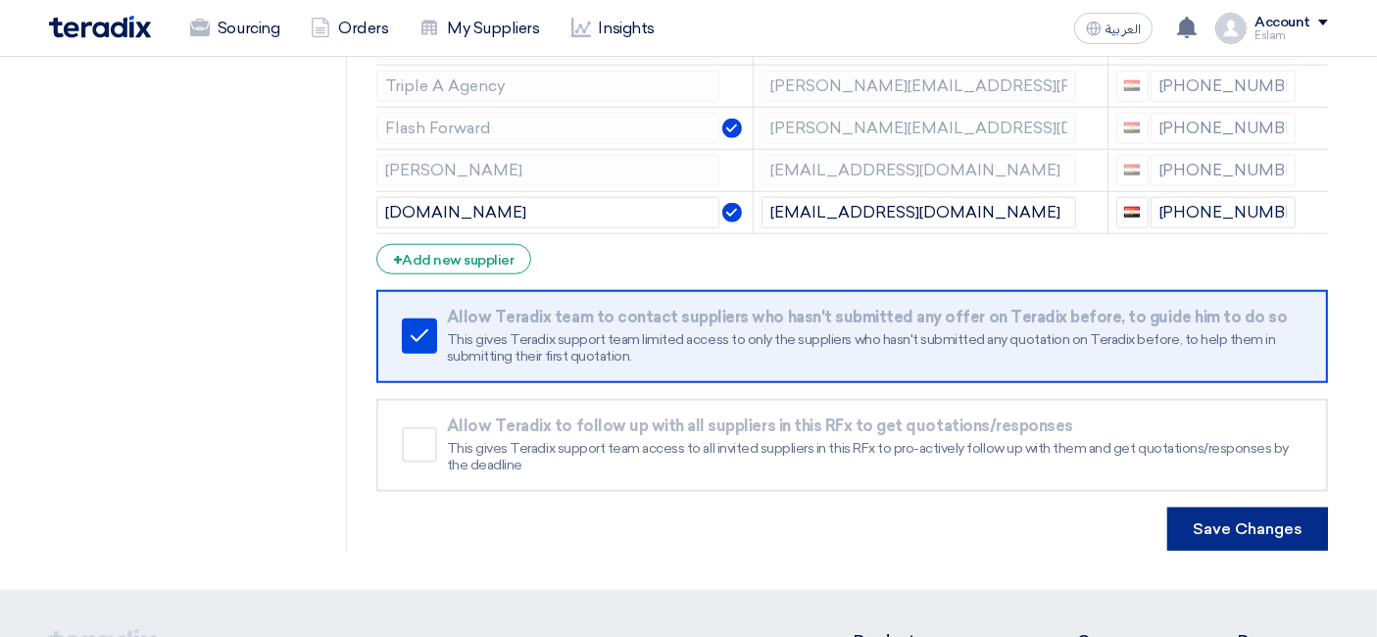
click at [1229, 513] on button "Save Changes" at bounding box center [1247, 528] width 161 height 43
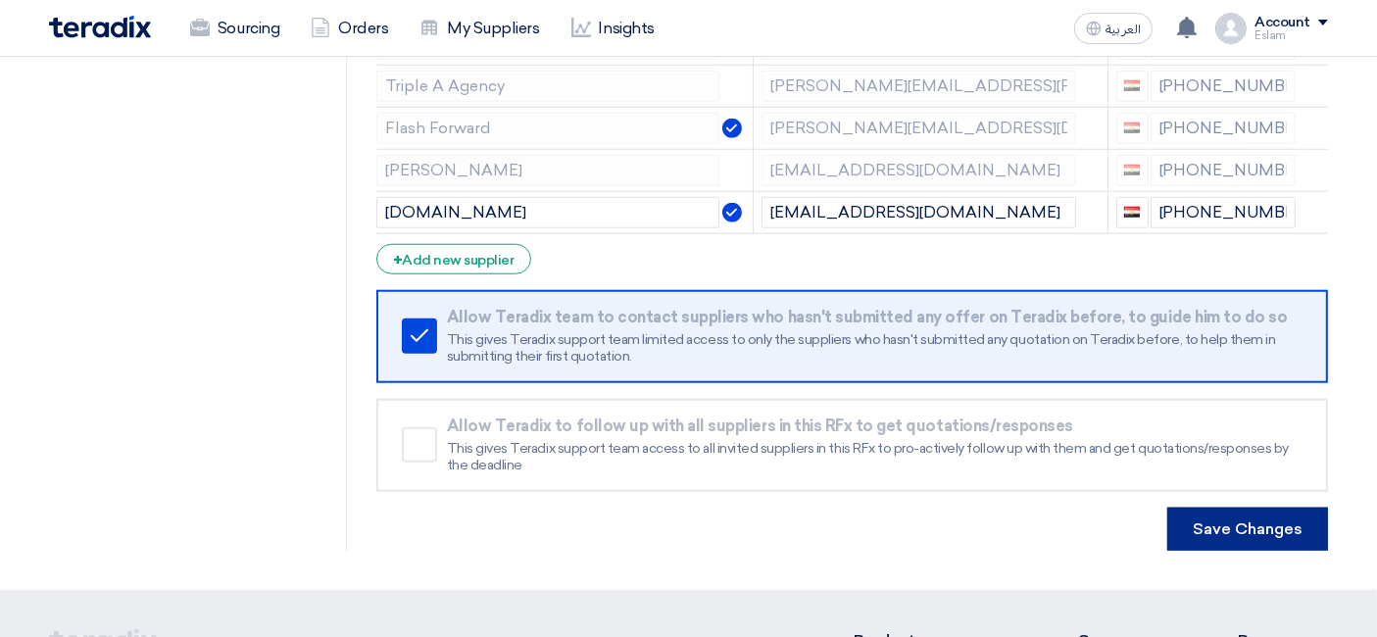
click at [1229, 513] on button "Save Changes" at bounding box center [1247, 528] width 161 height 43
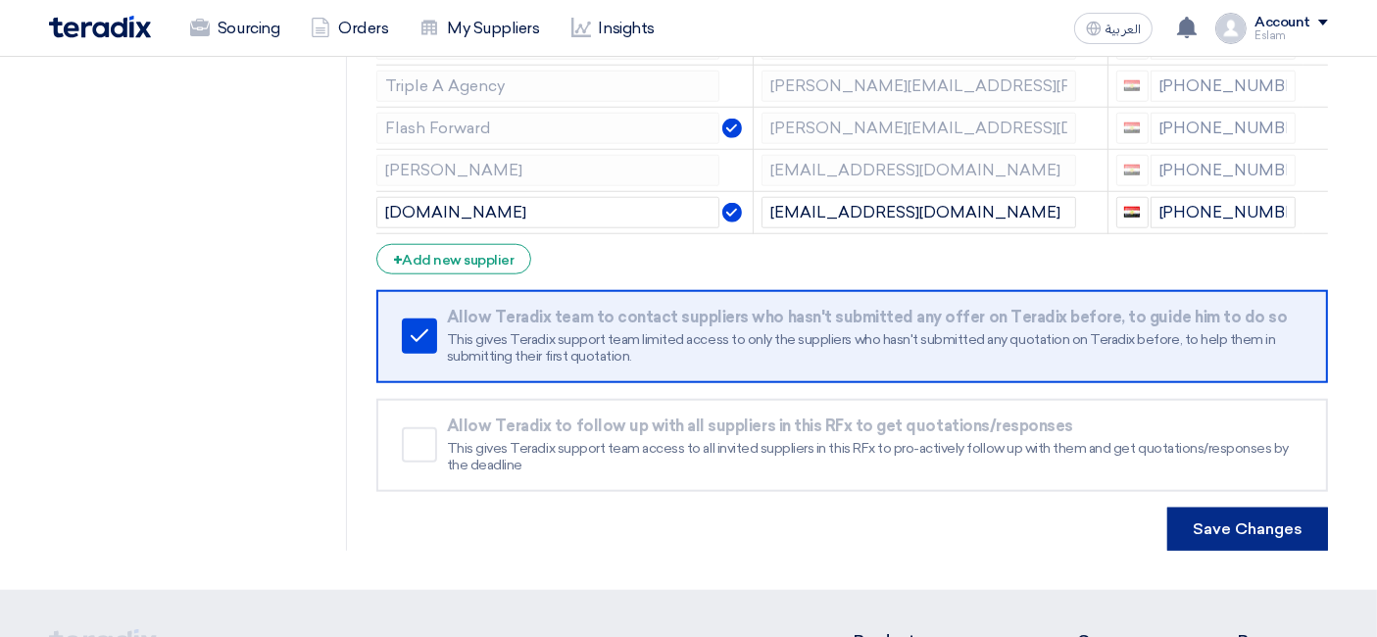
click at [1229, 513] on button "Save Changes" at bounding box center [1247, 528] width 161 height 43
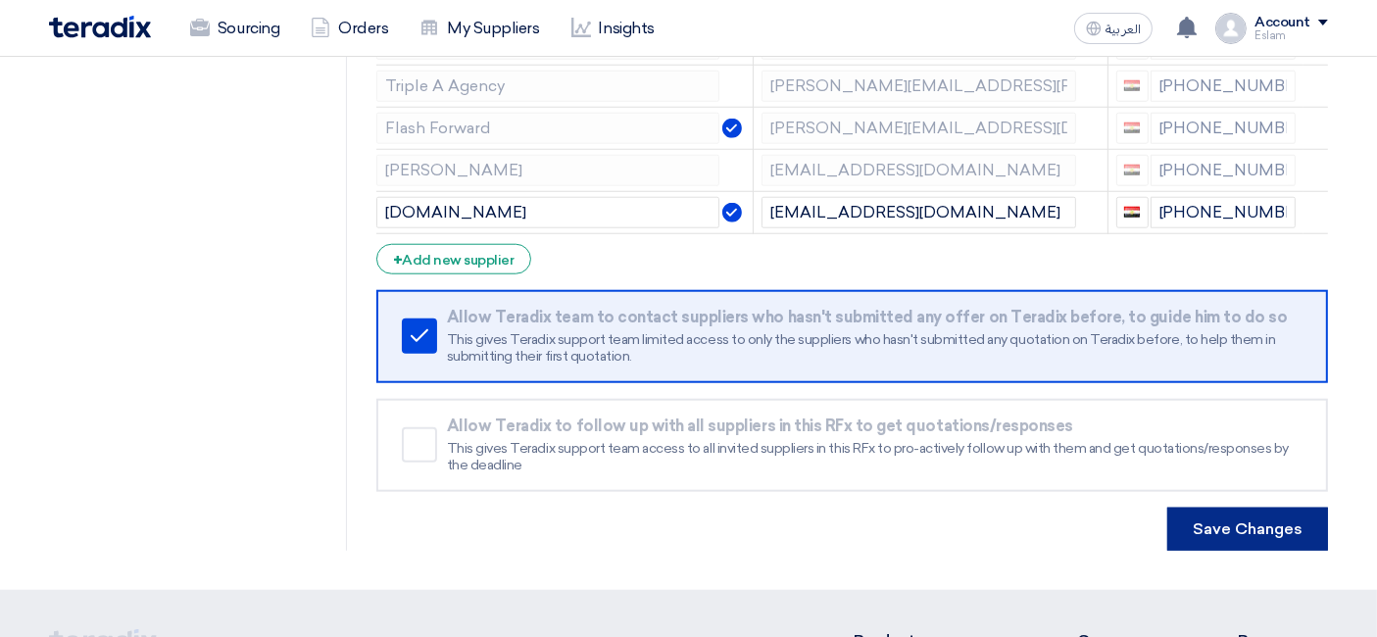
click at [1229, 513] on button "Save Changes" at bounding box center [1247, 528] width 161 height 43
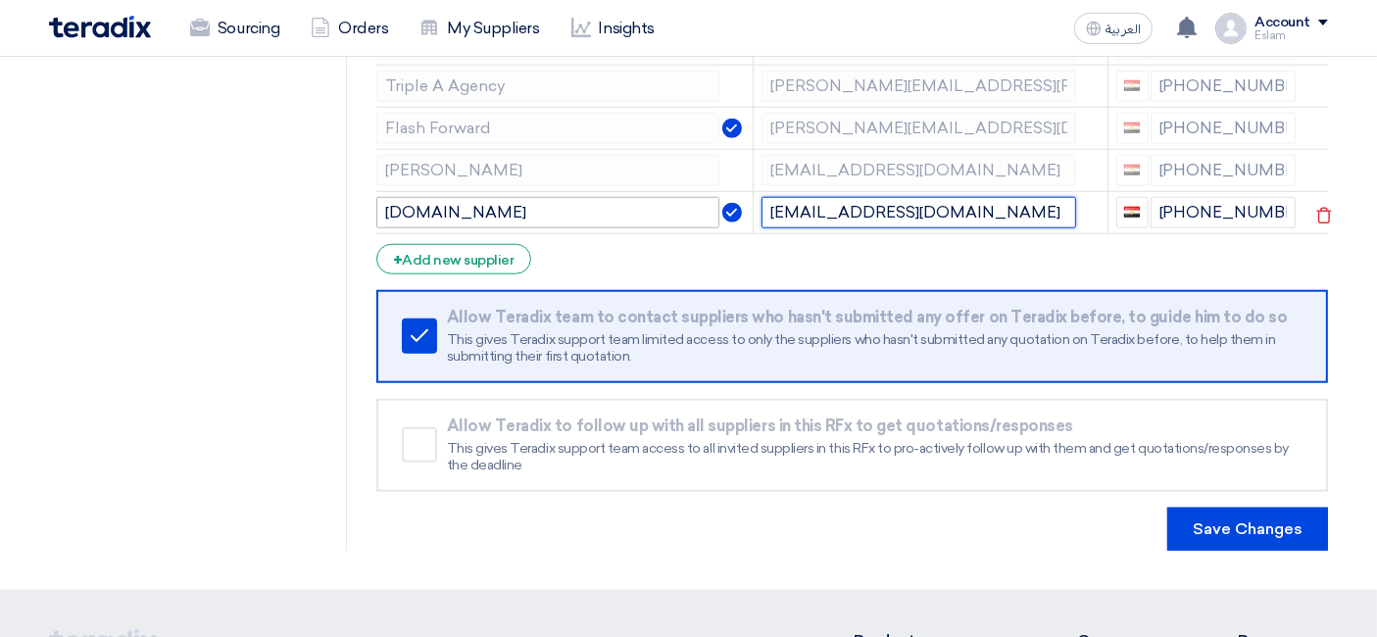
drag, startPoint x: 1034, startPoint y: 200, endPoint x: 713, endPoint y: 199, distance: 320.4
click at [708, 197] on tr "[DOMAIN_NAME] [EMAIL_ADDRESS][DOMAIN_NAME] [PHONE_NUMBER]" at bounding box center [851, 212] width 951 height 42
drag, startPoint x: 1038, startPoint y: 199, endPoint x: 1019, endPoint y: 195, distance: 19.0
click at [1019, 197] on input "[EMAIL_ADDRESS][DOMAIN_NAME]" at bounding box center [918, 212] width 314 height 31
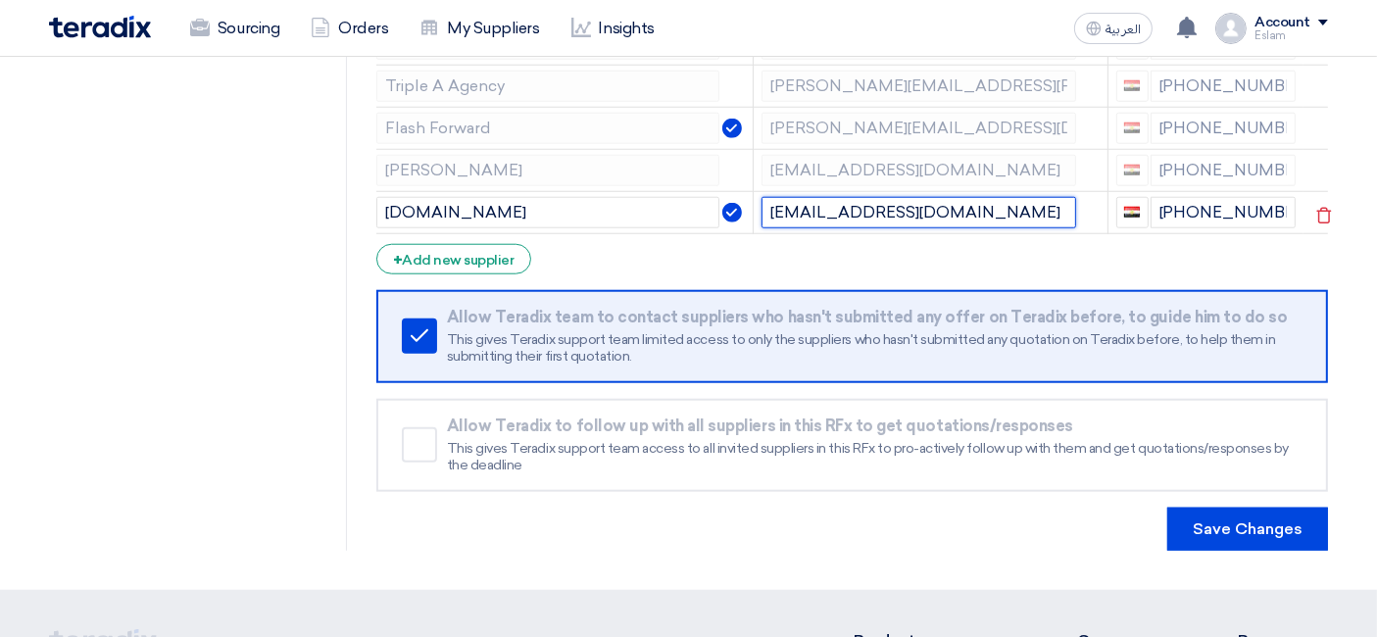
click at [1019, 197] on input "[EMAIL_ADDRESS][DOMAIN_NAME]" at bounding box center [918, 212] width 314 height 31
drag, startPoint x: 943, startPoint y: 193, endPoint x: 731, endPoint y: 194, distance: 212.6
click at [731, 194] on tr "[DOMAIN_NAME] [EMAIL_ADDRESS][DOMAIN_NAME] [PHONE_NUMBER]" at bounding box center [851, 212] width 951 height 42
paste input "nada.[PERSON_NAME]"
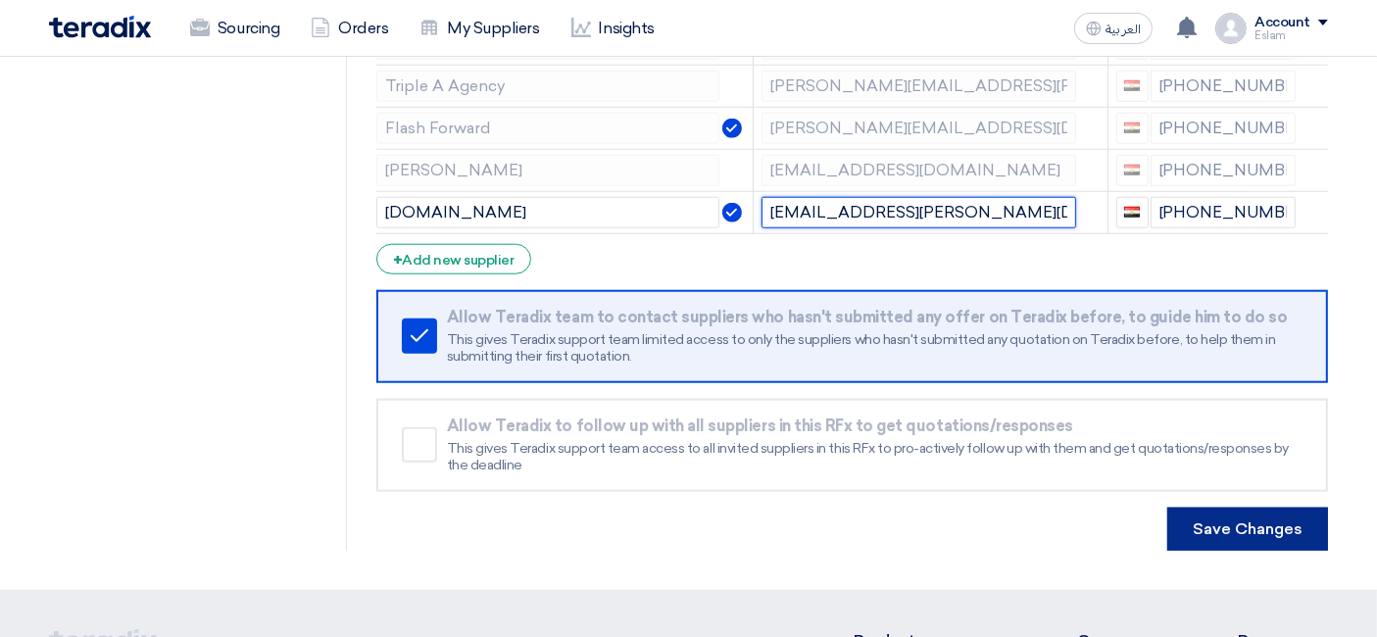
type input "[EMAIL_ADDRESS][PERSON_NAME][DOMAIN_NAME]"
click at [1217, 507] on button "Save Changes" at bounding box center [1247, 528] width 161 height 43
click at [1242, 507] on button "Save Changes" at bounding box center [1247, 528] width 161 height 43
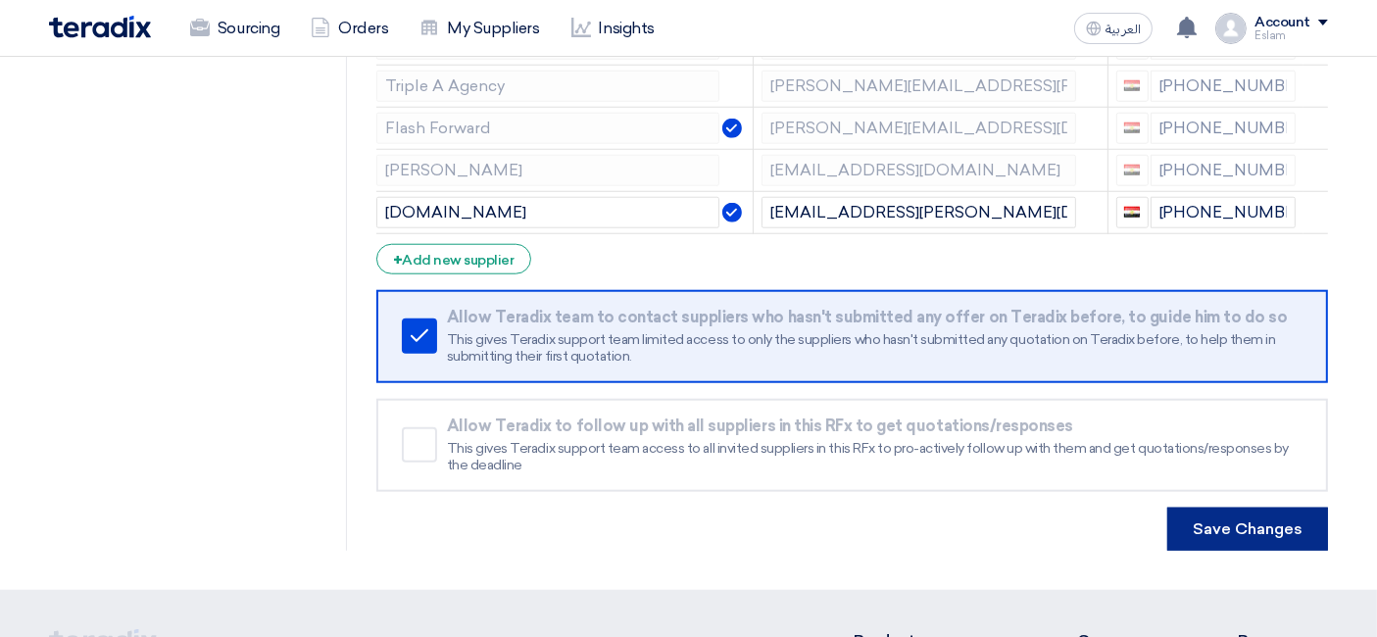
click at [1242, 507] on button "Save Changes" at bounding box center [1247, 528] width 161 height 43
click at [1279, 508] on button "Save Changes" at bounding box center [1247, 528] width 161 height 43
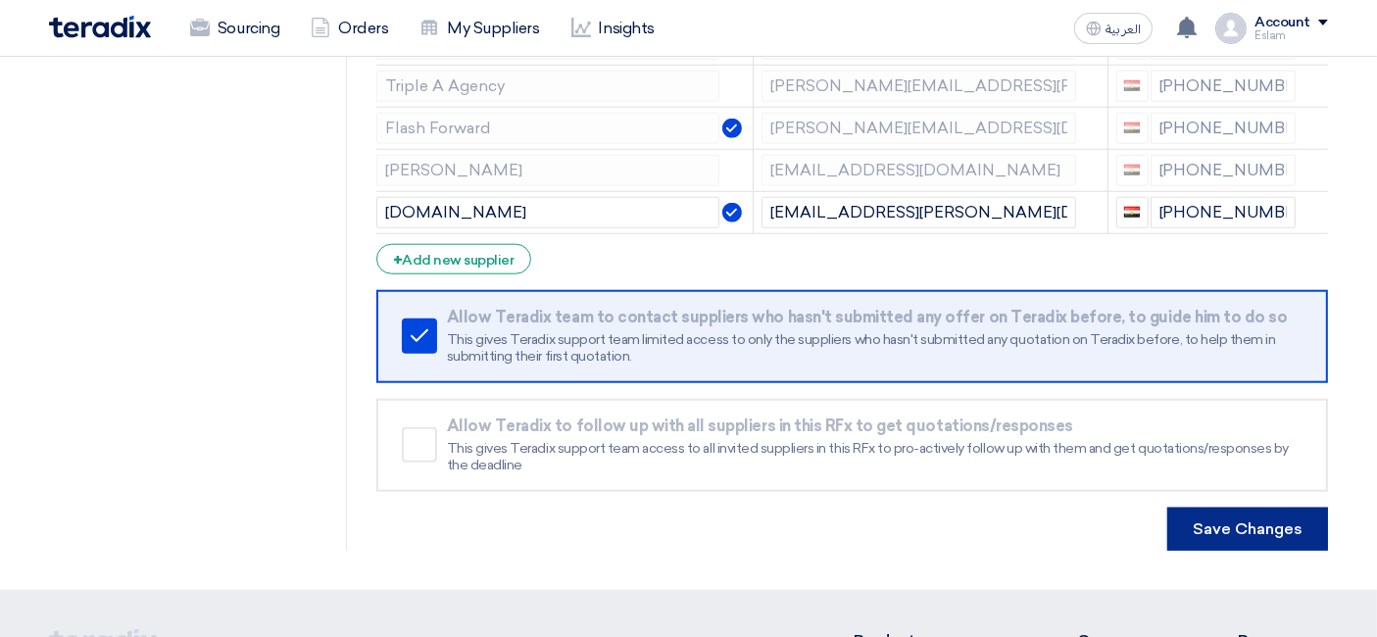
click at [1279, 508] on button "Save Changes" at bounding box center [1247, 528] width 161 height 43
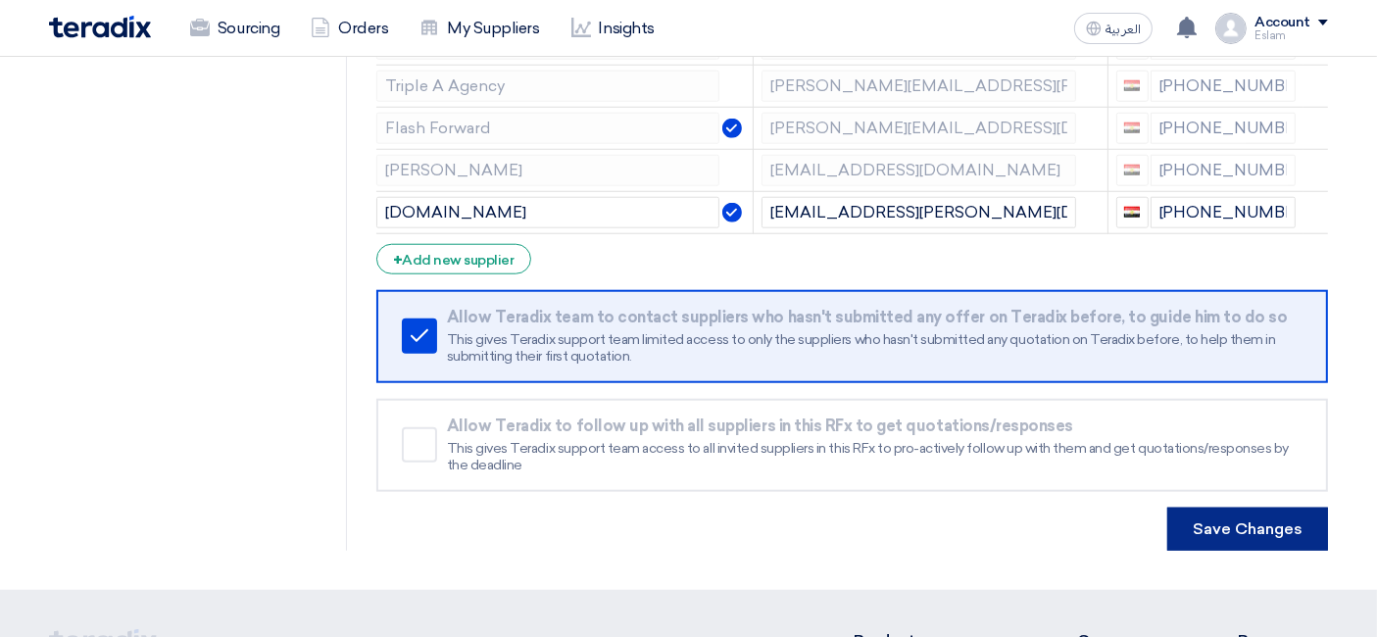
click at [1279, 508] on button "Save Changes" at bounding box center [1247, 528] width 161 height 43
click at [1252, 507] on button "Save Changes" at bounding box center [1247, 528] width 161 height 43
click at [1248, 507] on button "Save Changes" at bounding box center [1247, 528] width 161 height 43
drag, startPoint x: 1248, startPoint y: 507, endPoint x: 1232, endPoint y: 507, distance: 15.7
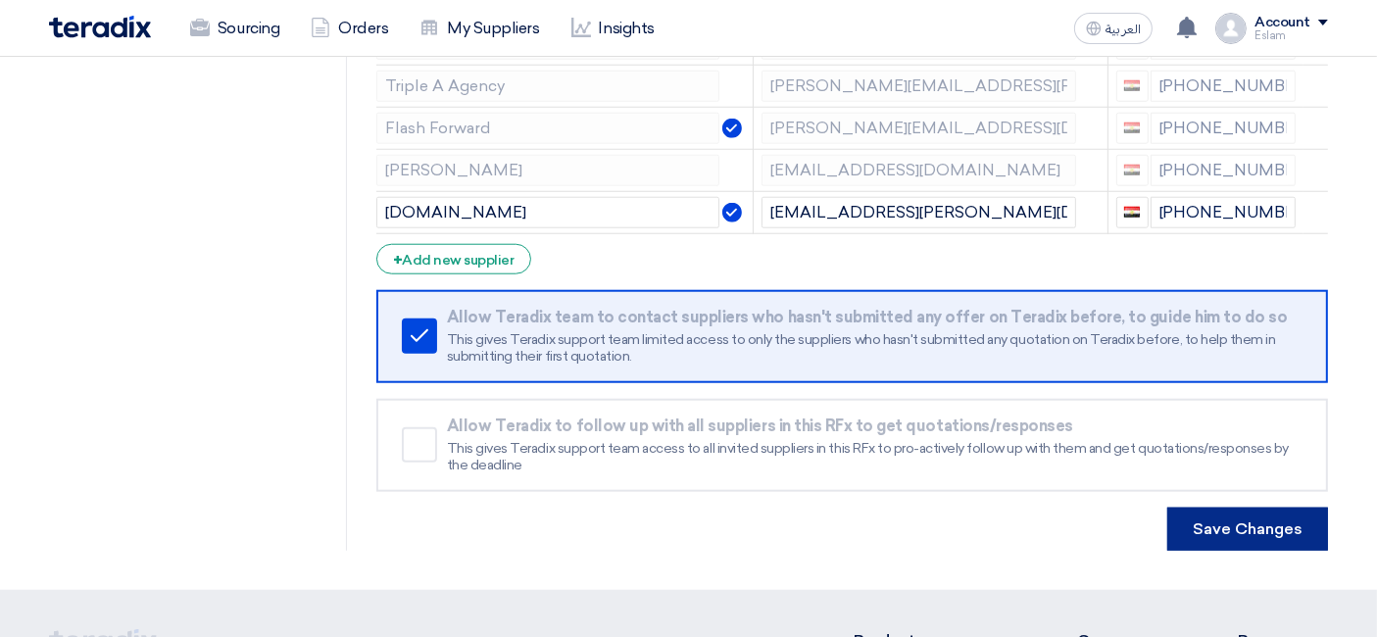
click at [1248, 507] on button "Save Changes" at bounding box center [1247, 528] width 161 height 43
click at [1231, 507] on button "Save Changes" at bounding box center [1247, 528] width 161 height 43
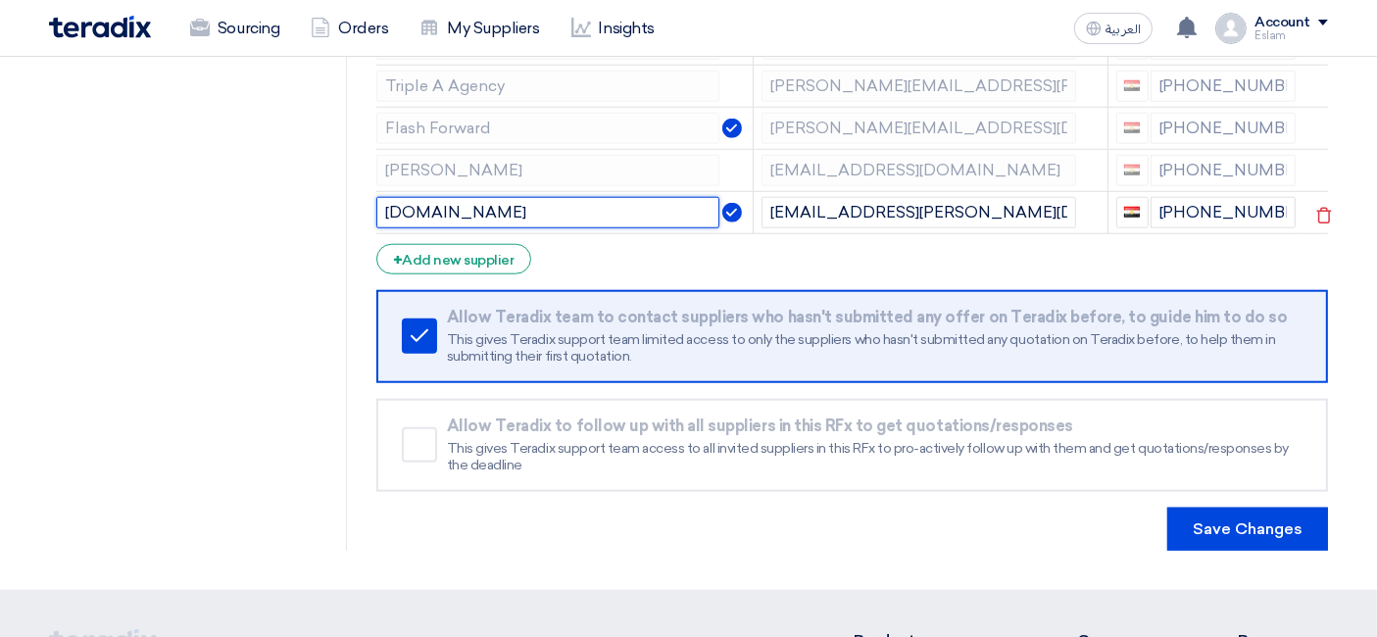
drag, startPoint x: 495, startPoint y: 197, endPoint x: 434, endPoint y: 206, distance: 61.4
click at [434, 206] on input "[DOMAIN_NAME]" at bounding box center [547, 212] width 343 height 31
drag, startPoint x: 411, startPoint y: 197, endPoint x: 371, endPoint y: 201, distance: 40.4
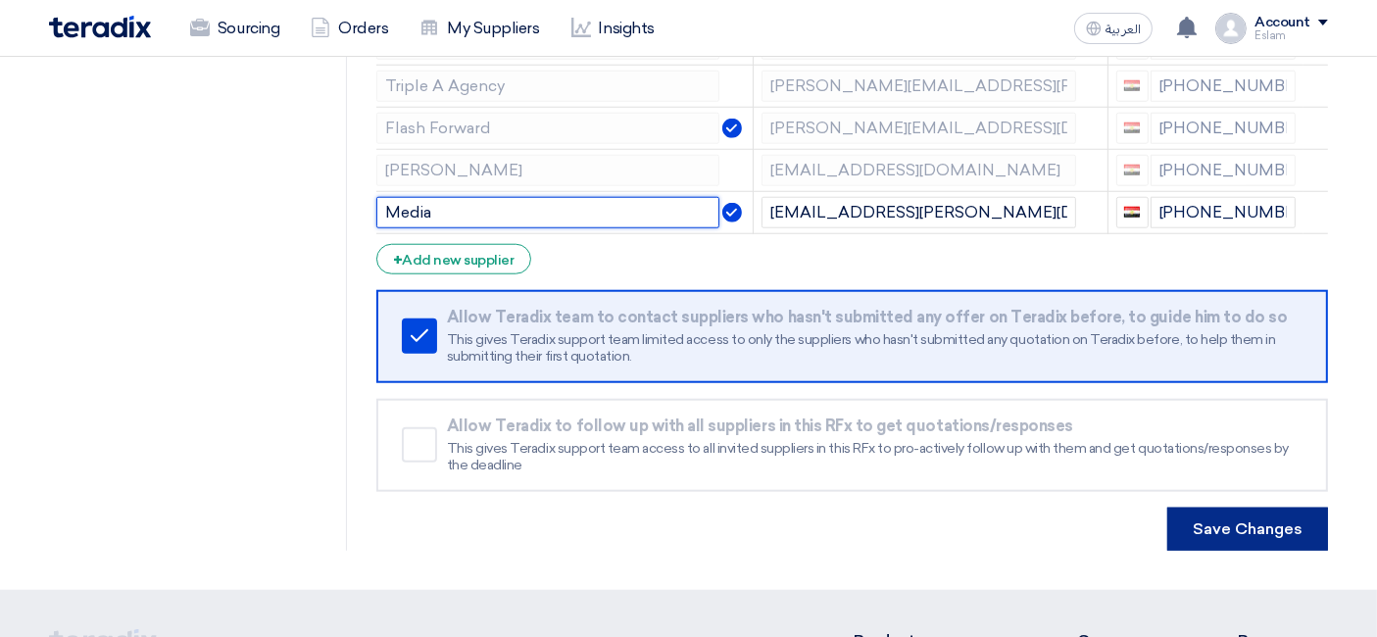
type input "Media"
click at [1254, 517] on button "Save Changes" at bounding box center [1247, 528] width 161 height 43
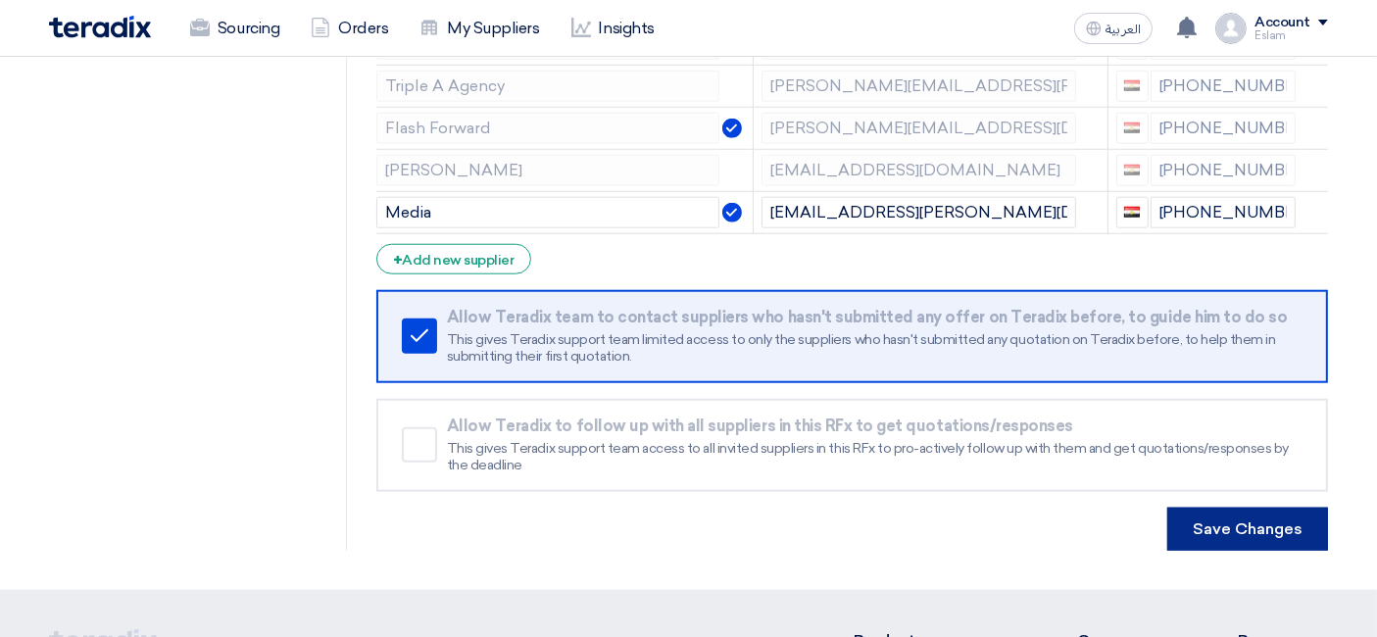
click at [1252, 511] on button "Save Changes" at bounding box center [1247, 528] width 161 height 43
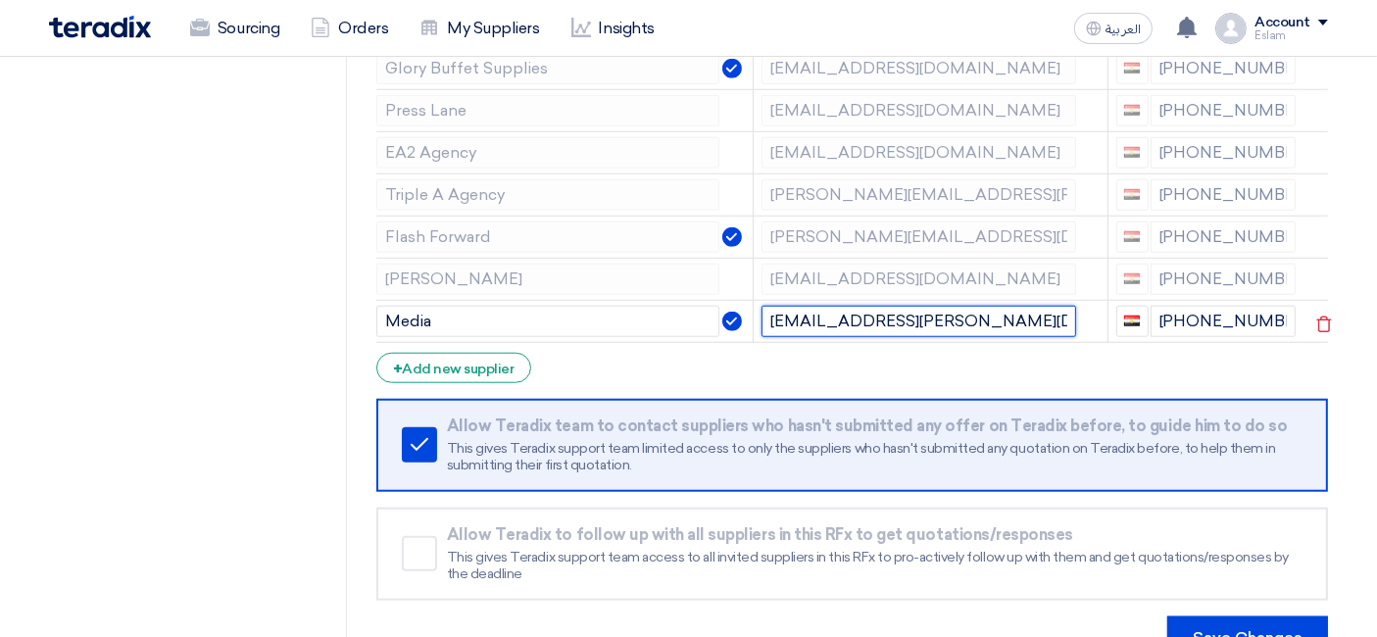
drag, startPoint x: 1020, startPoint y: 301, endPoint x: 747, endPoint y: 318, distance: 273.9
click at [747, 318] on tr "Media [EMAIL_ADDRESS][PERSON_NAME][DOMAIN_NAME] [PHONE_NUMBER]" at bounding box center [851, 321] width 951 height 42
paste input "mohamedtaha"
type input "[EMAIL_ADDRESS][DOMAIN_NAME]"
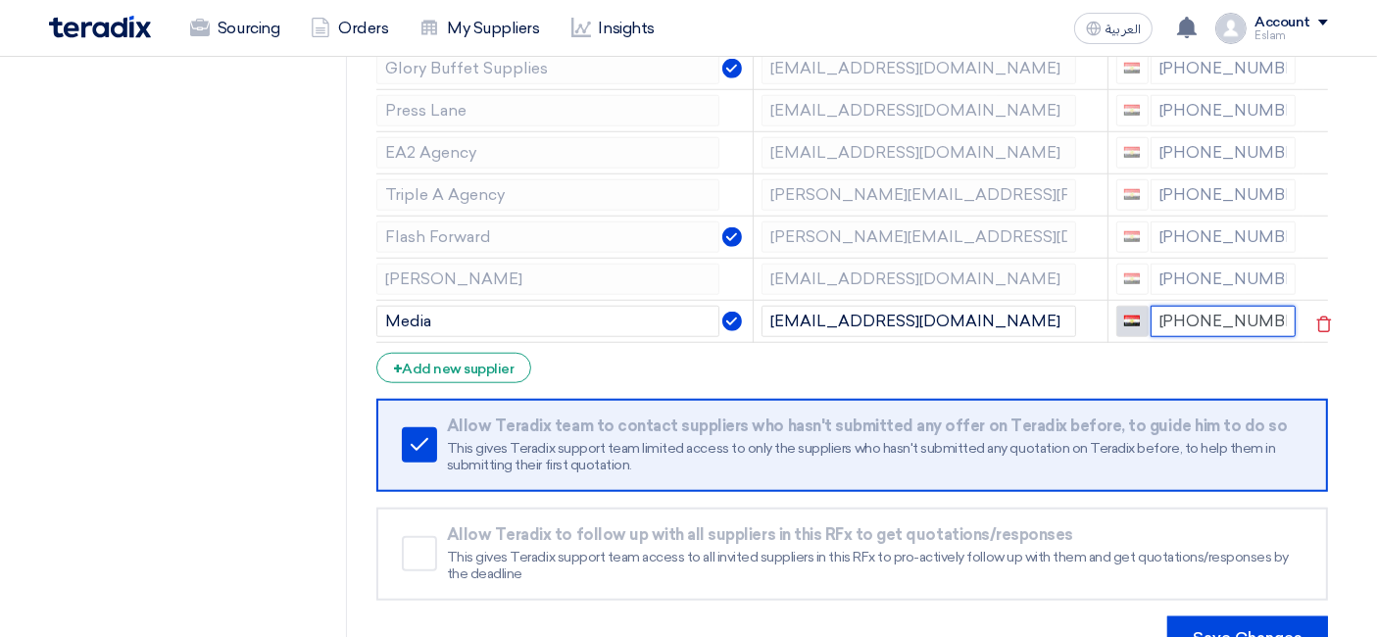
drag, startPoint x: 1254, startPoint y: 306, endPoint x: 1123, endPoint y: 308, distance: 131.3
click at [1123, 308] on div "[PHONE_NUMBER]" at bounding box center [1206, 321] width 180 height 31
click at [1223, 306] on input "[PHONE_NUMBER]" at bounding box center [1223, 321] width 146 height 31
drag, startPoint x: 1187, startPoint y: 306, endPoint x: 1268, endPoint y: 304, distance: 80.4
click at [1268, 306] on input "[PHONE_NUMBER]" at bounding box center [1223, 321] width 146 height 31
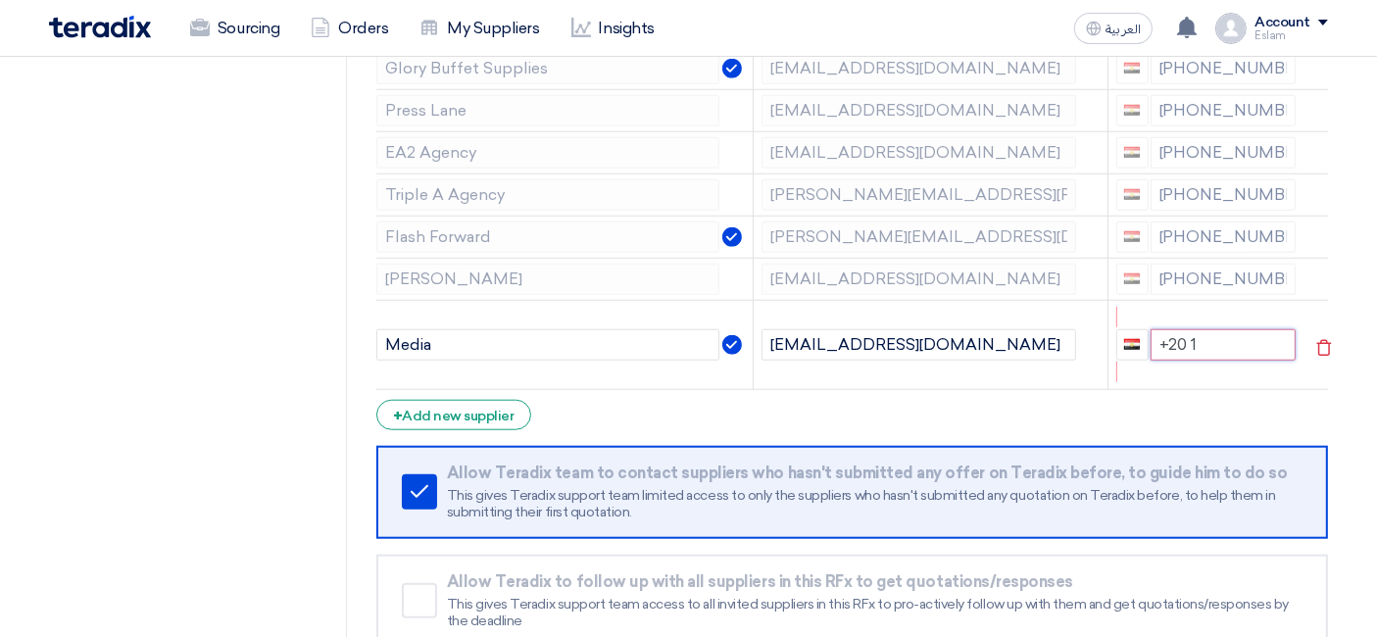
click at [1212, 331] on input "+20 1" at bounding box center [1223, 344] width 146 height 31
type input "[PHONE_NUMBER]"
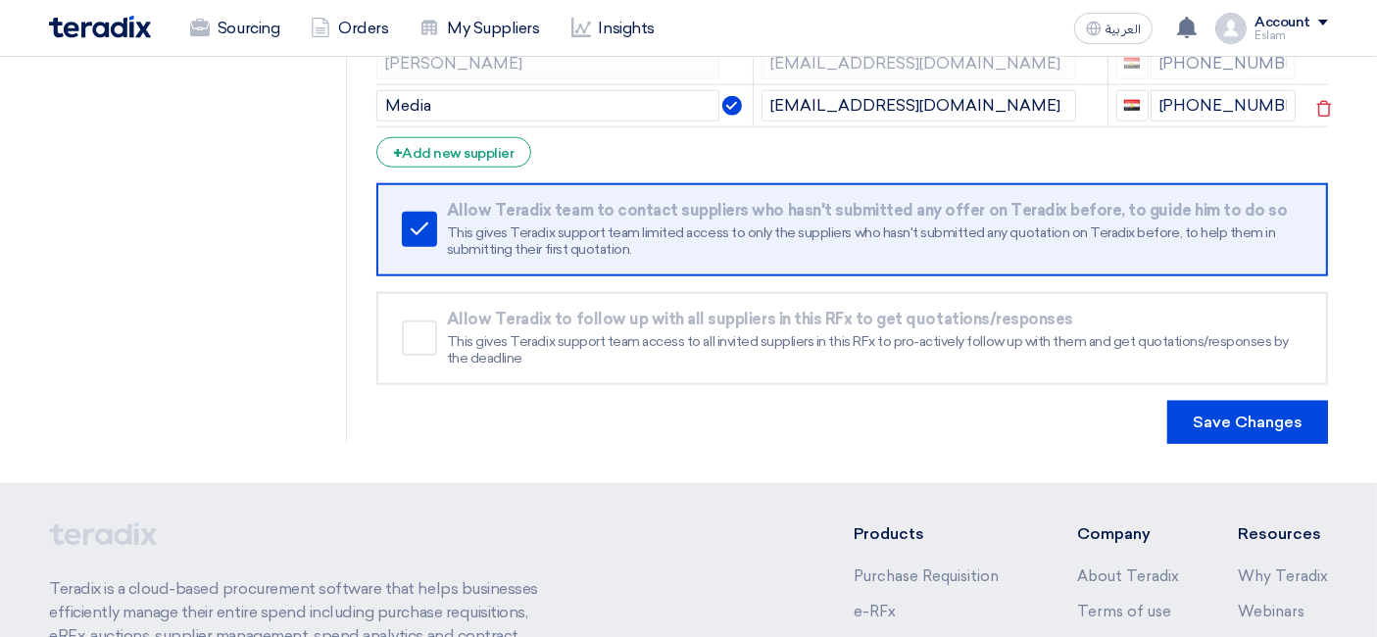
scroll to position [1959, 0]
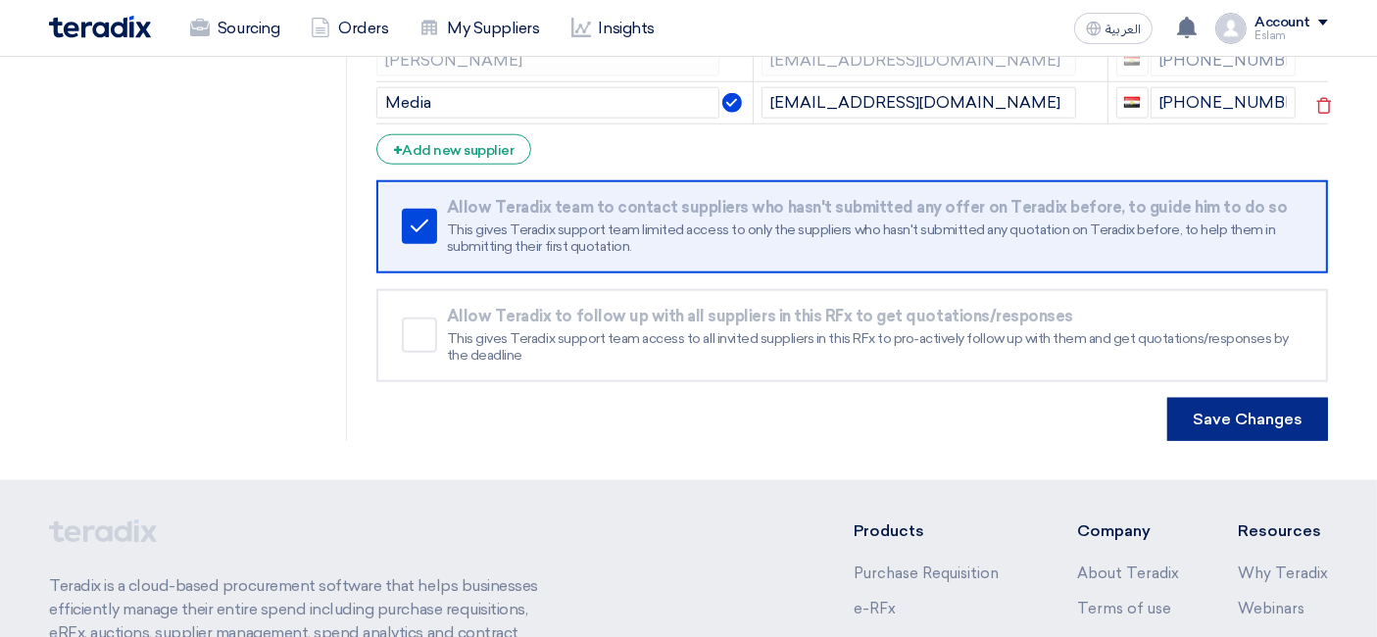
click at [1253, 403] on button "Save Changes" at bounding box center [1247, 419] width 161 height 43
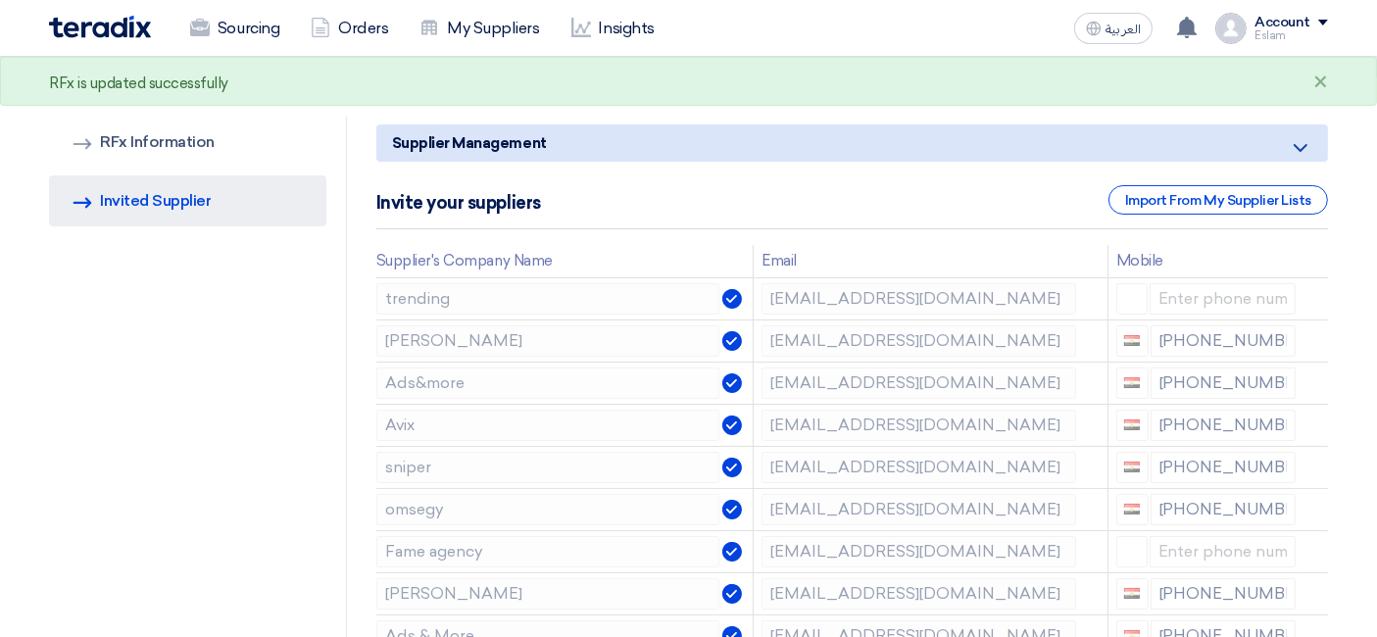
scroll to position [0, 0]
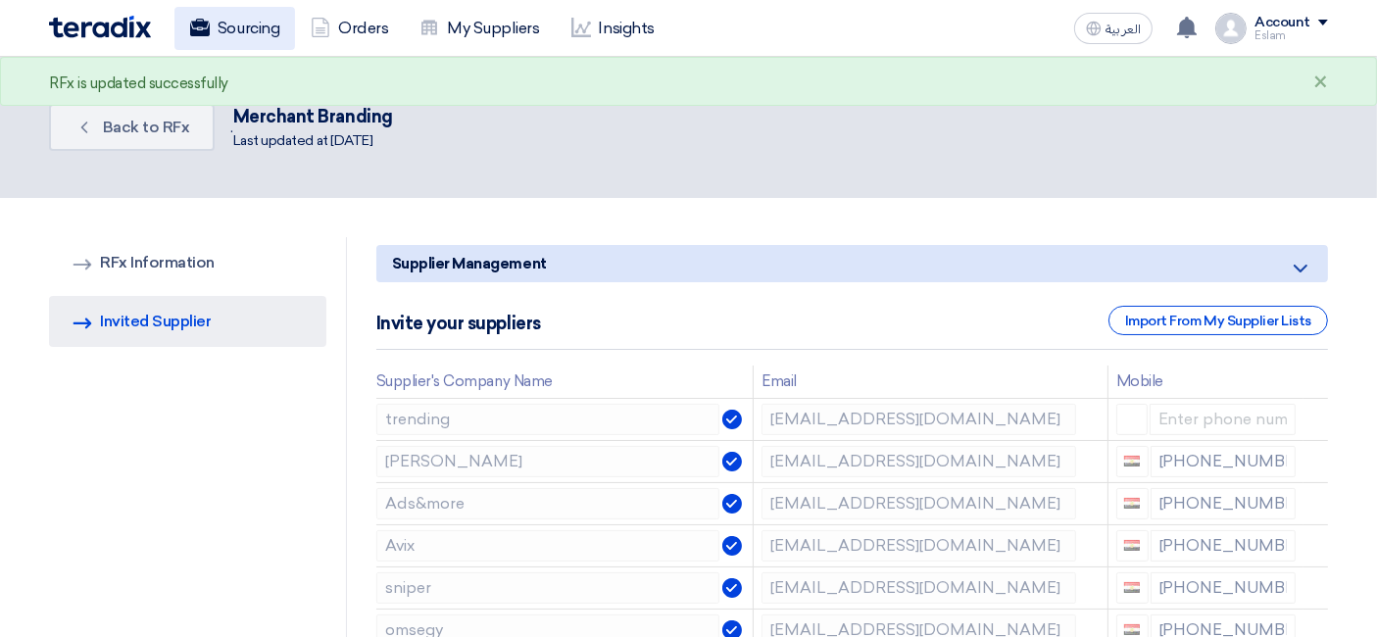
click at [193, 29] on use at bounding box center [200, 28] width 20 height 18
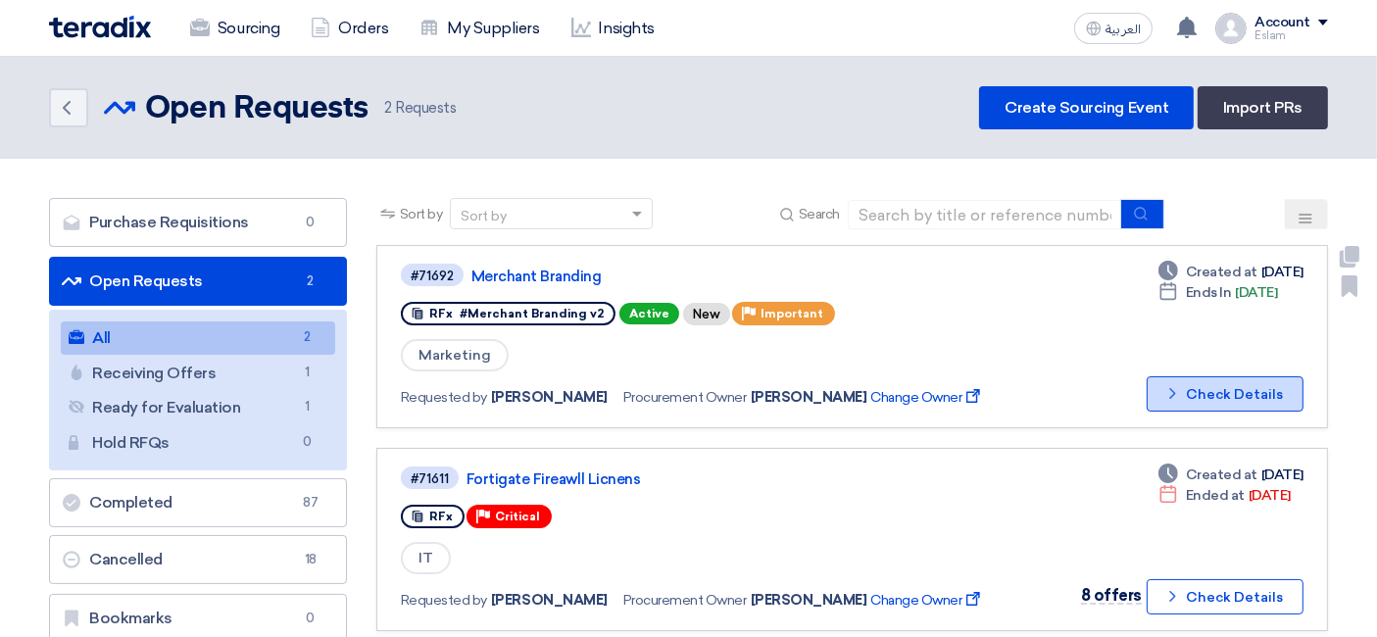
click at [1200, 377] on button "Check details Check Details" at bounding box center [1224, 393] width 157 height 35
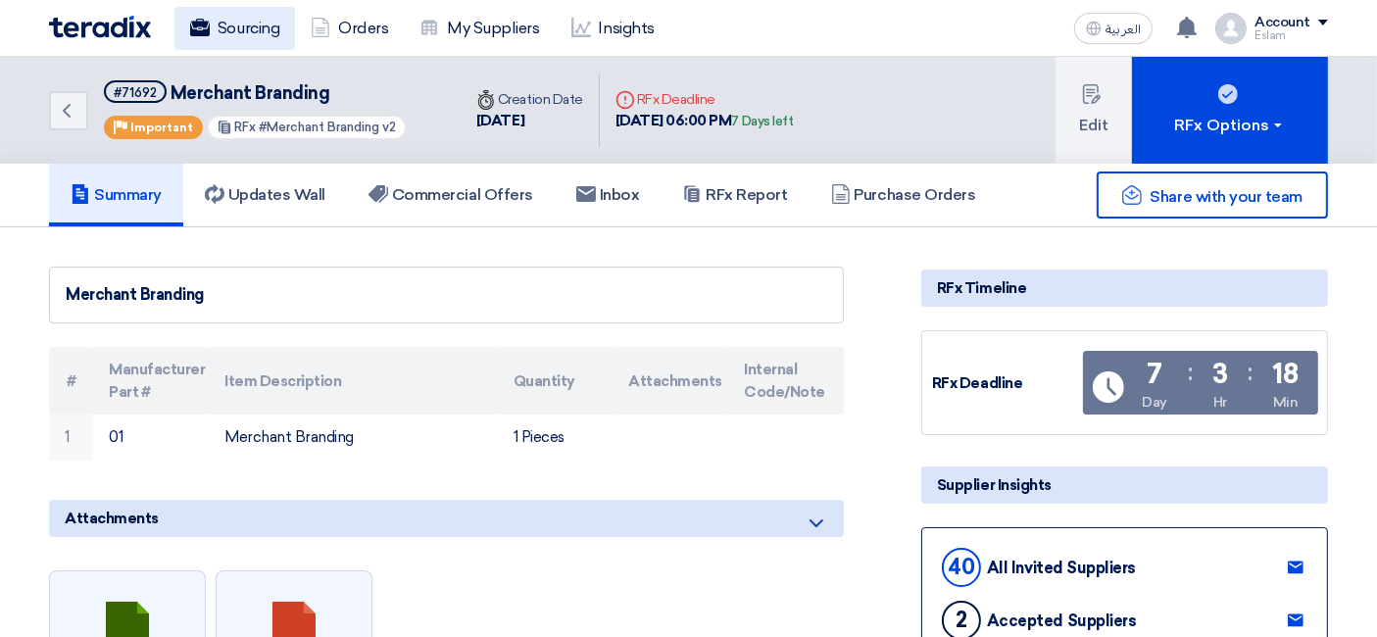
click at [255, 17] on link "Sourcing" at bounding box center [234, 28] width 121 height 43
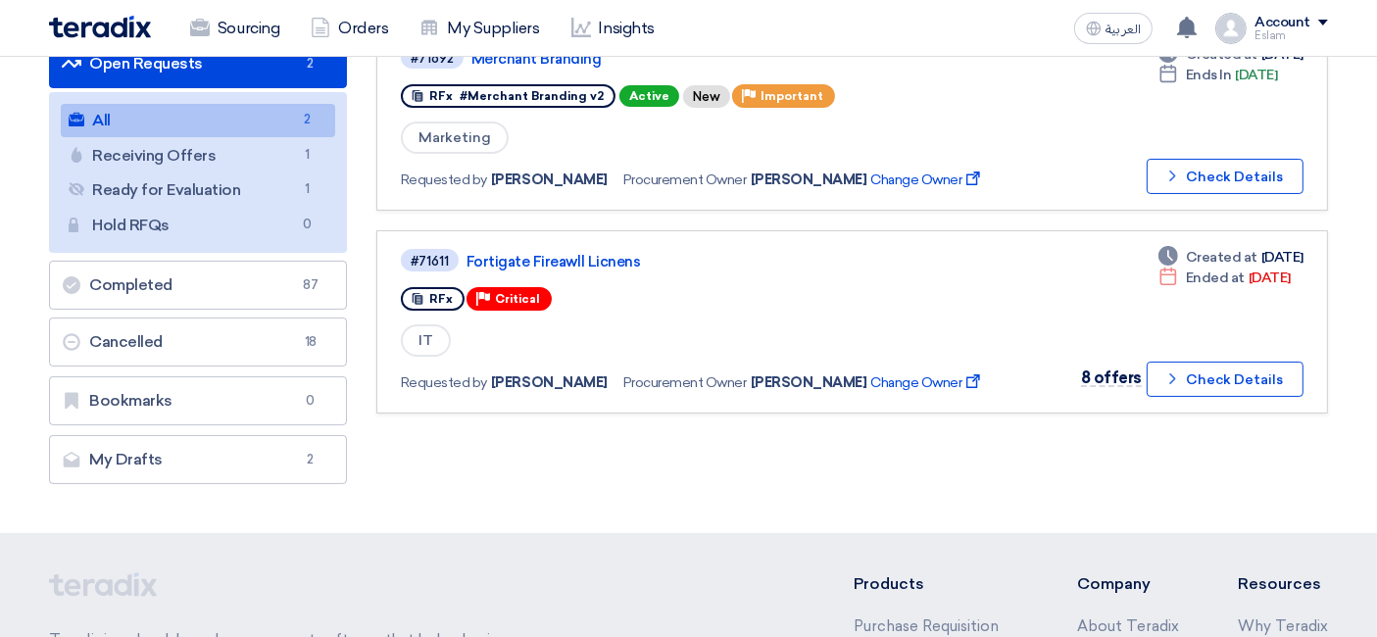
scroll to position [109, 0]
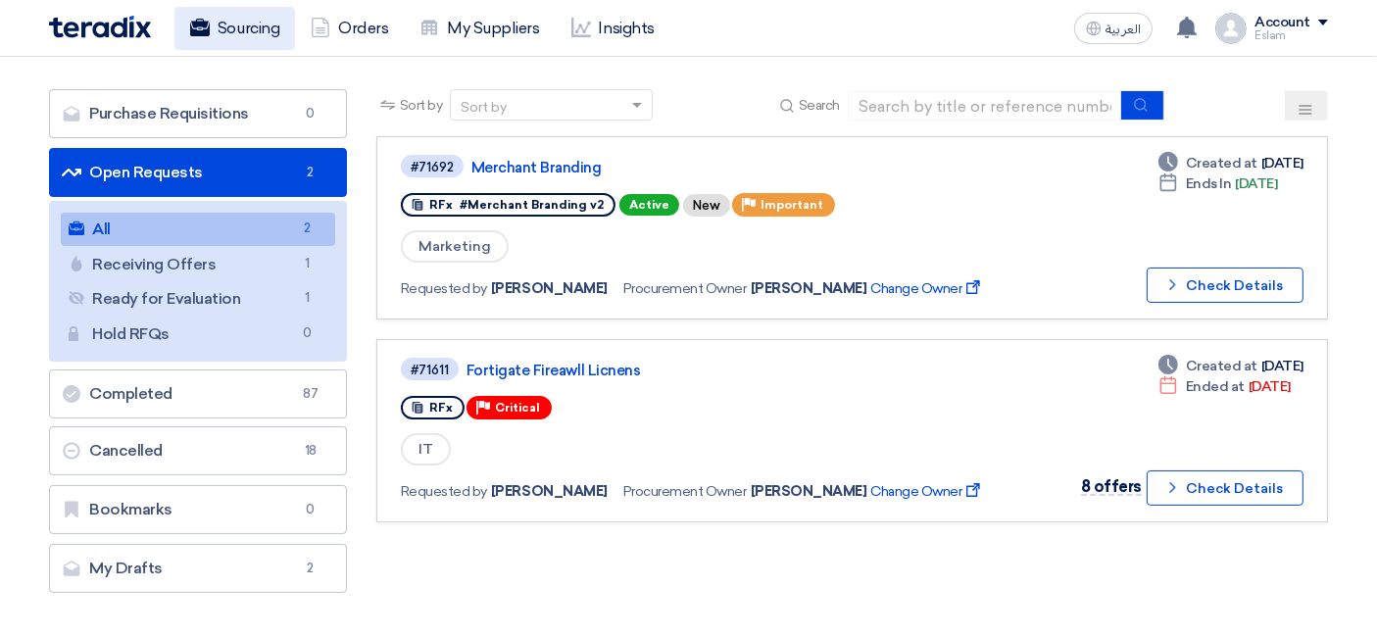
click at [235, 19] on link "Sourcing" at bounding box center [234, 28] width 121 height 43
click at [340, 24] on link "Orders" at bounding box center [349, 28] width 109 height 43
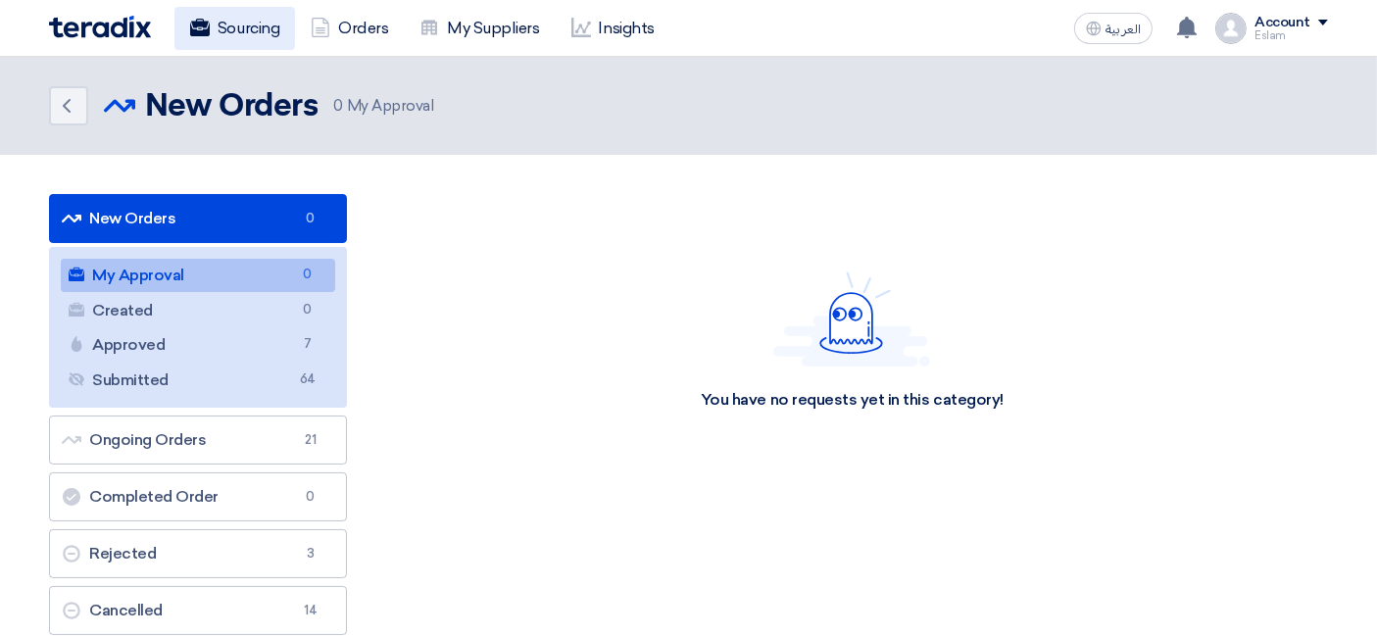
click at [269, 34] on link "Sourcing" at bounding box center [234, 28] width 121 height 43
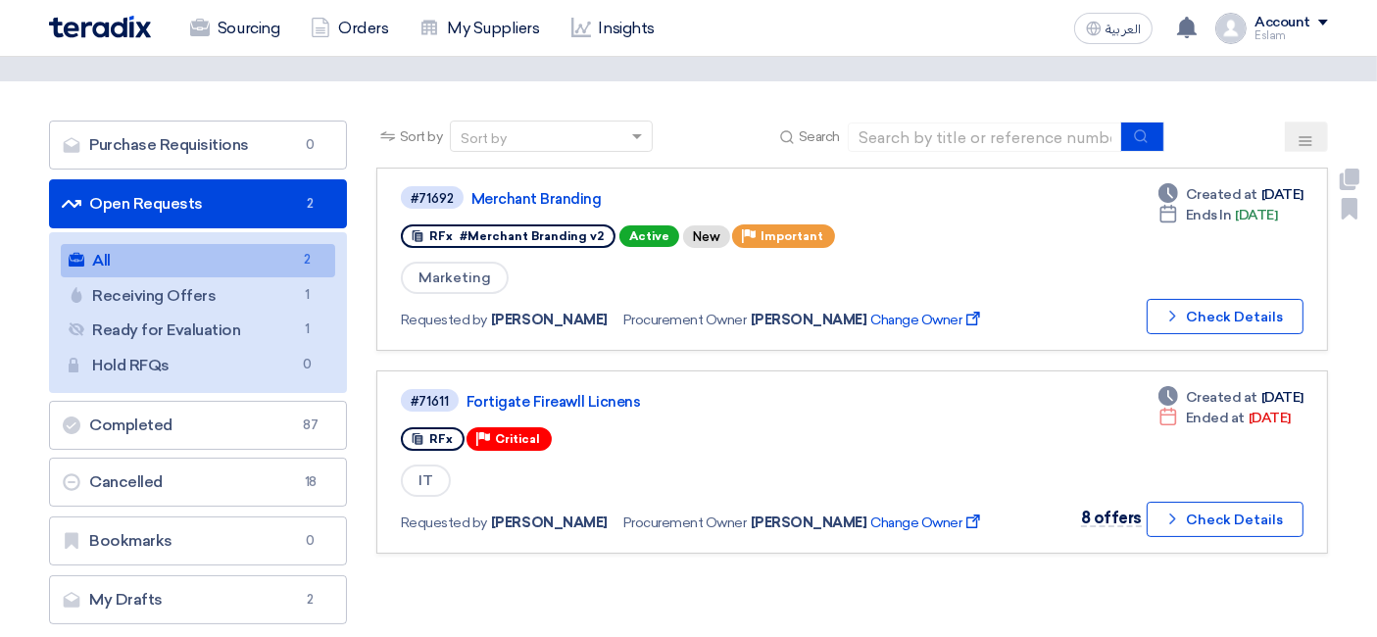
scroll to position [109, 0]
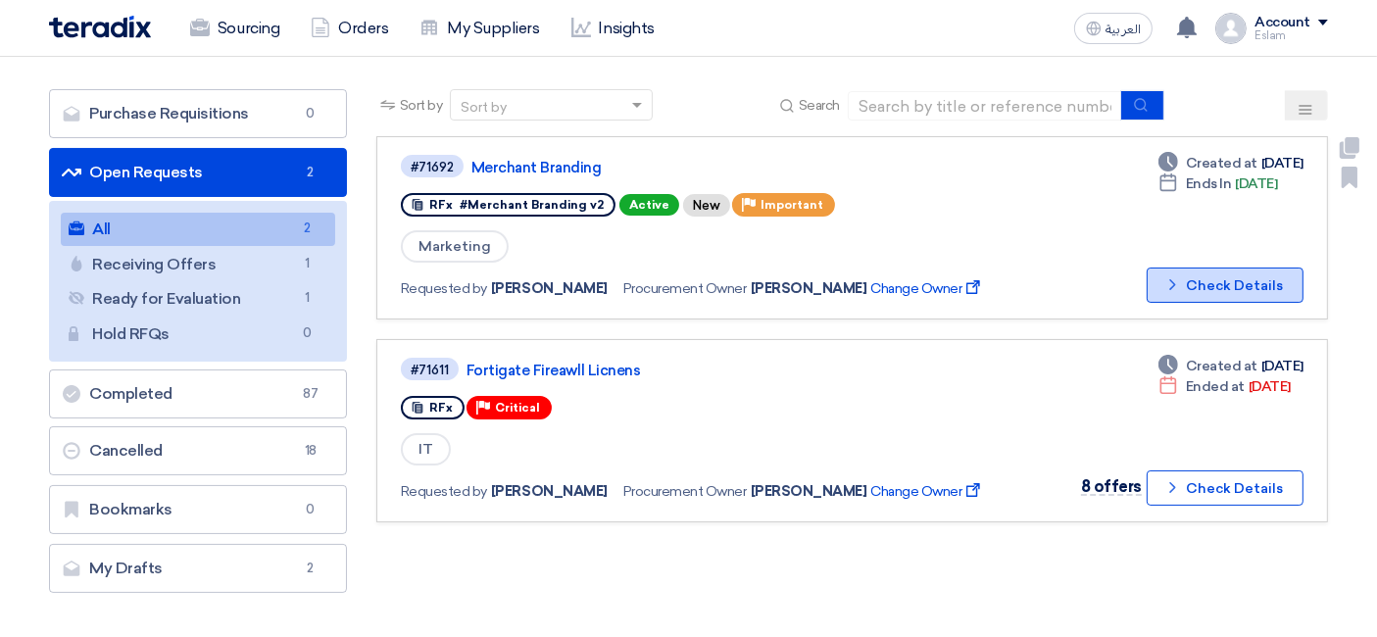
click at [1156, 275] on button "Check details Check Details" at bounding box center [1224, 284] width 157 height 35
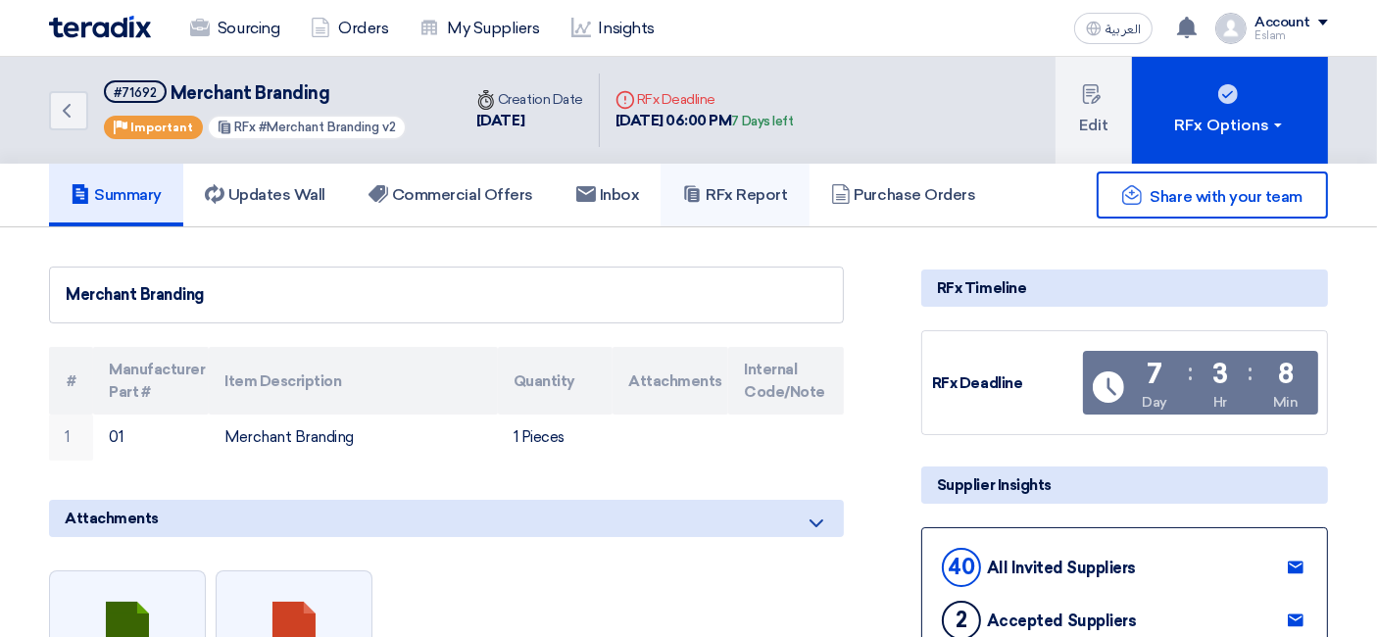
click at [743, 197] on h5 "RFx Report" at bounding box center [734, 195] width 105 height 20
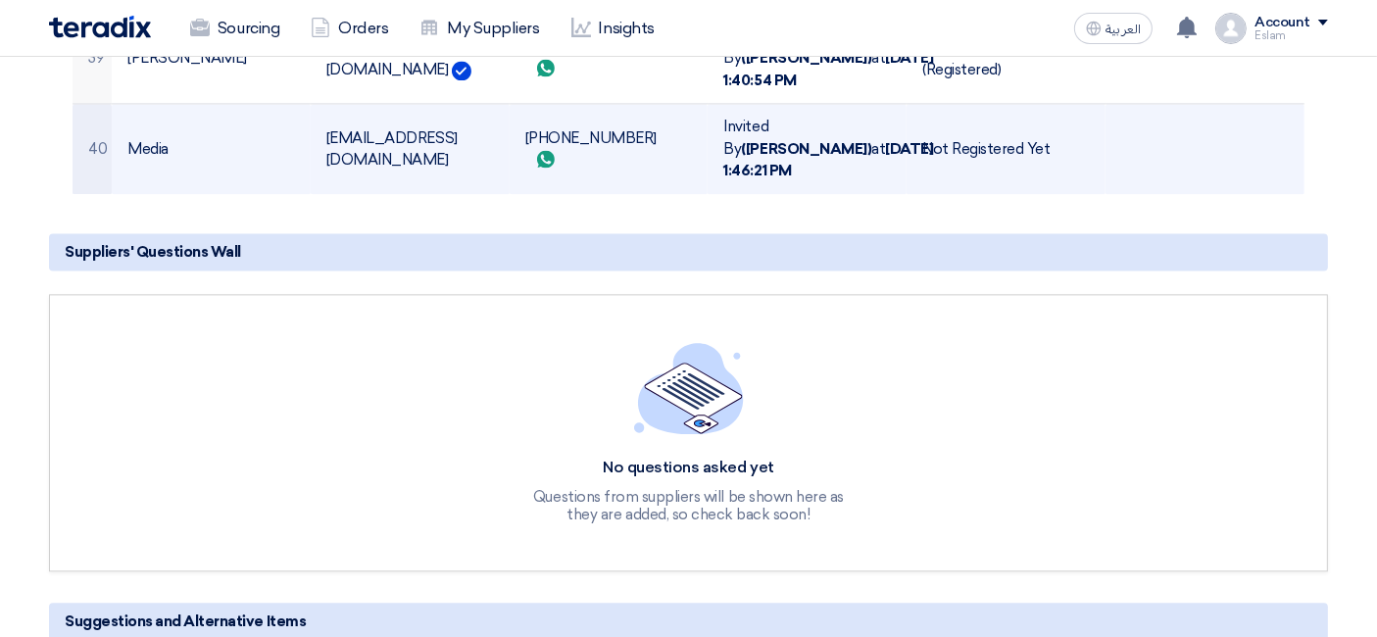
scroll to position [4028, 0]
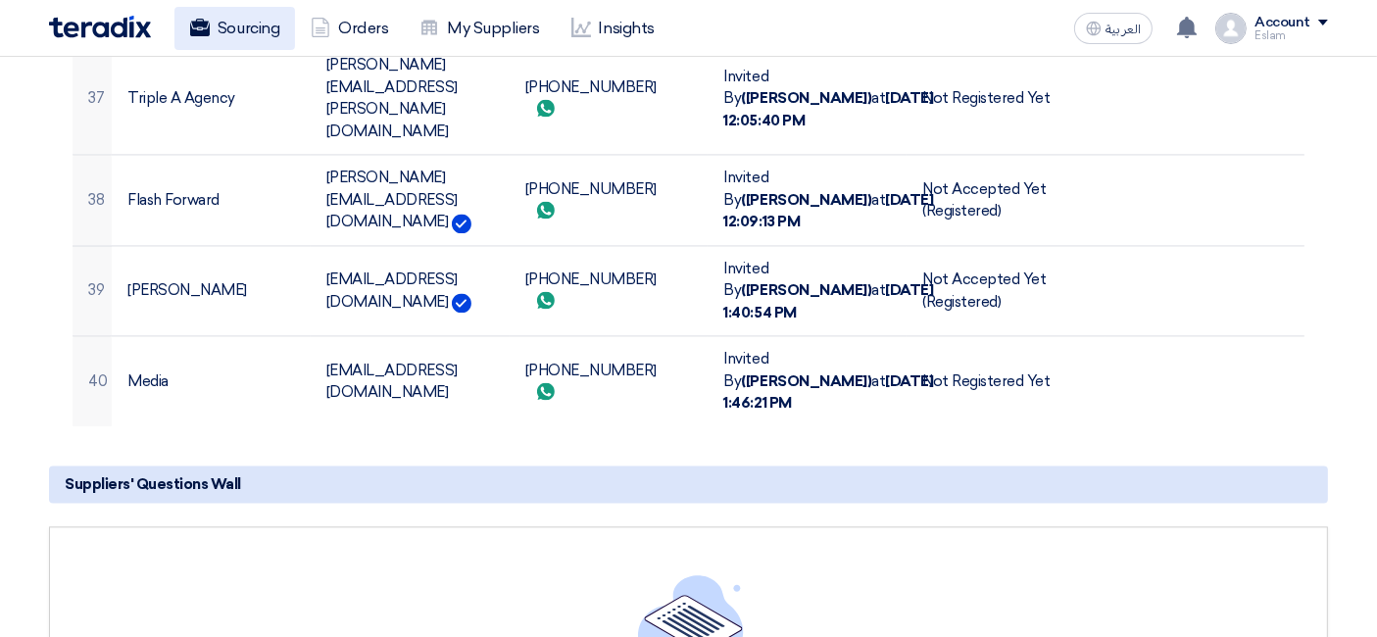
click at [241, 15] on link "Sourcing" at bounding box center [234, 28] width 121 height 43
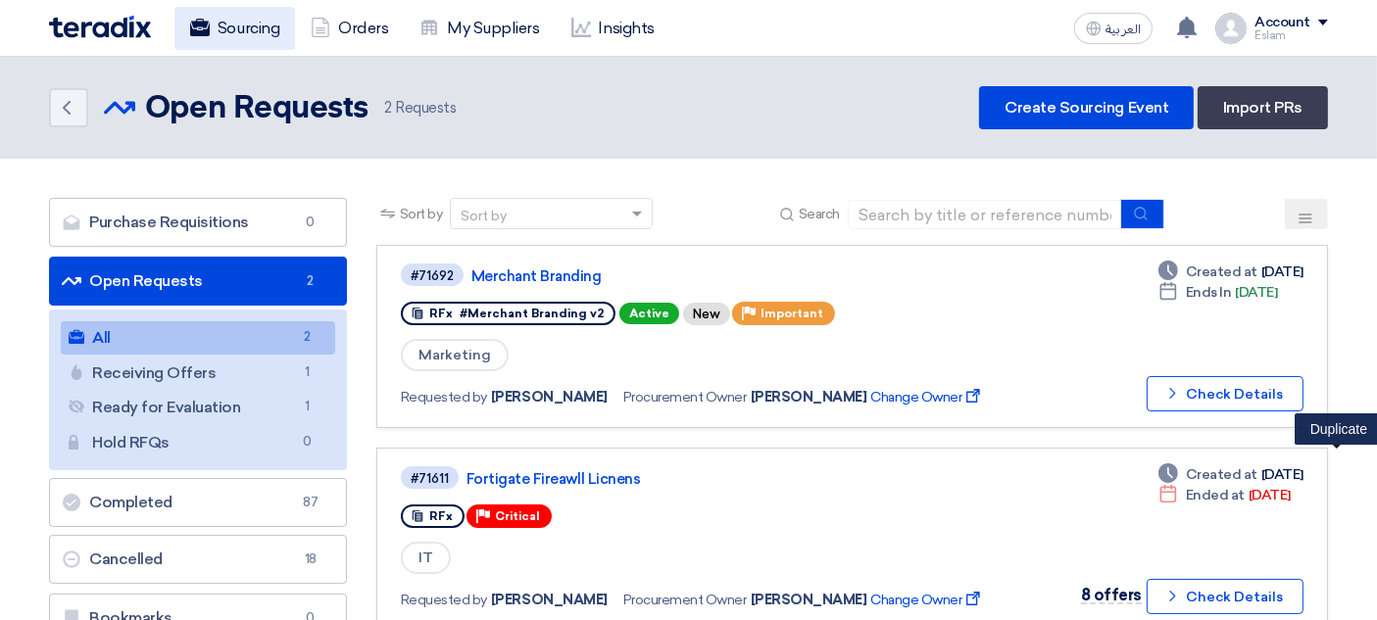
click at [243, 16] on link "Sourcing" at bounding box center [234, 28] width 121 height 43
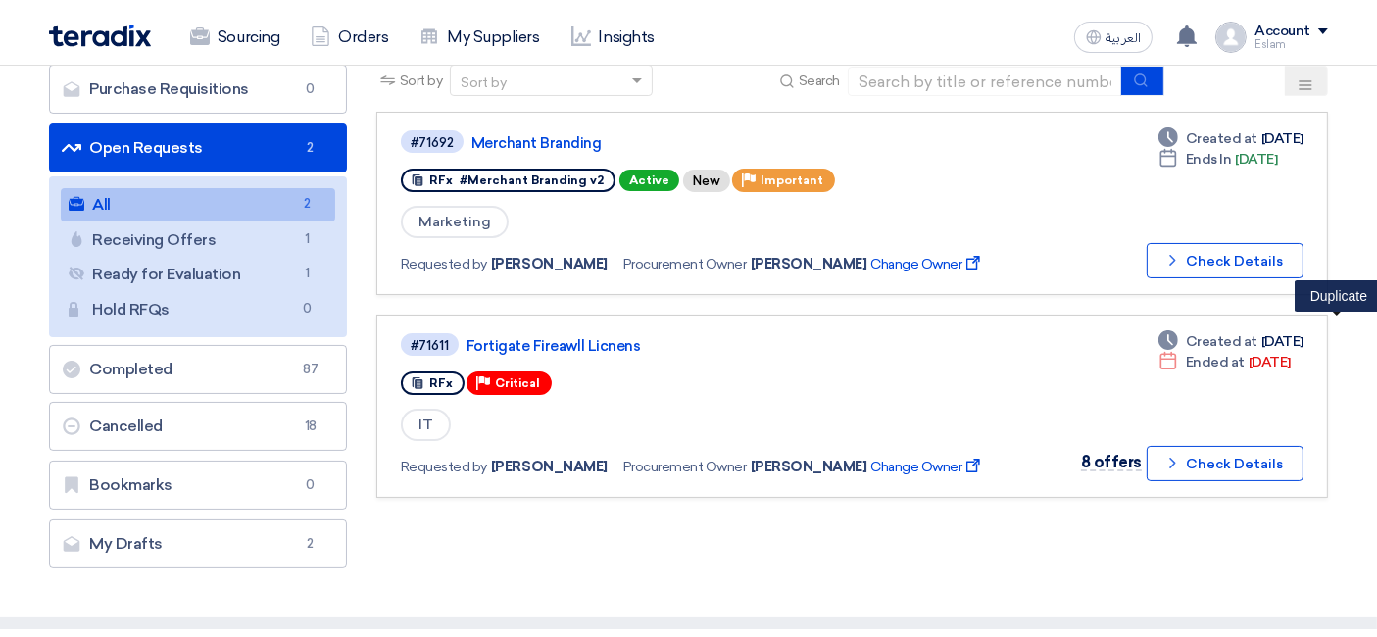
scroll to position [109, 0]
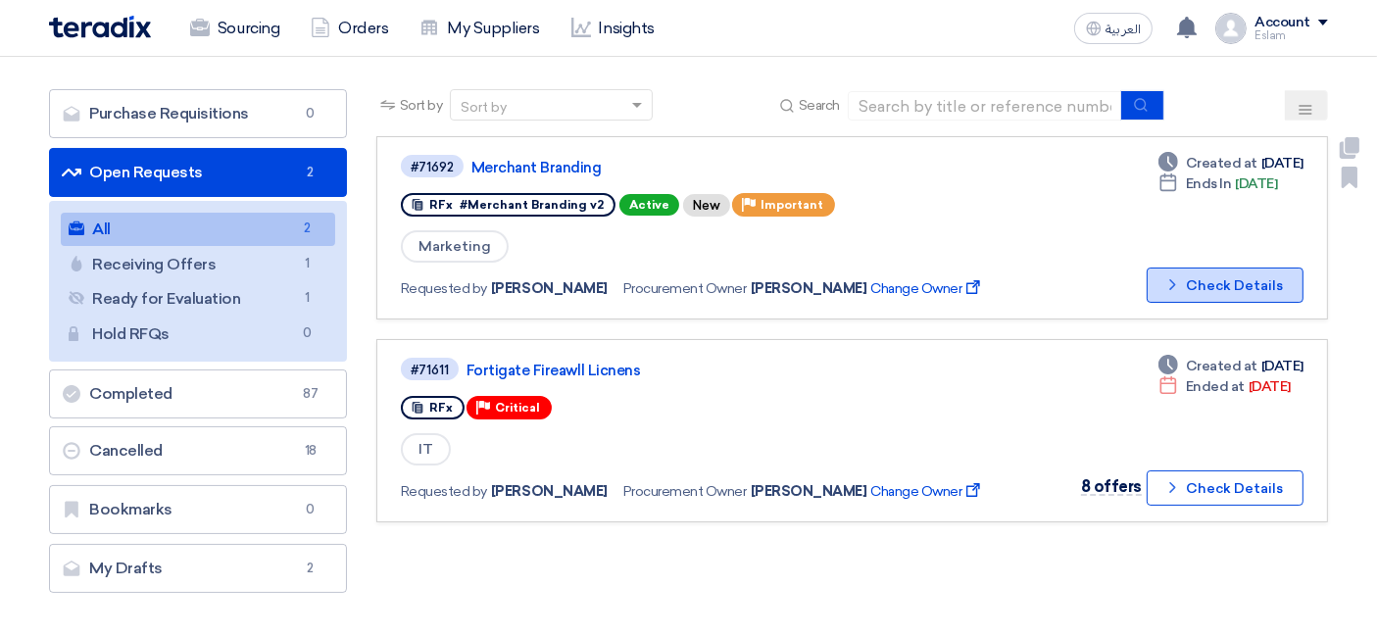
click at [1182, 275] on icon "Check details" at bounding box center [1172, 284] width 19 height 19
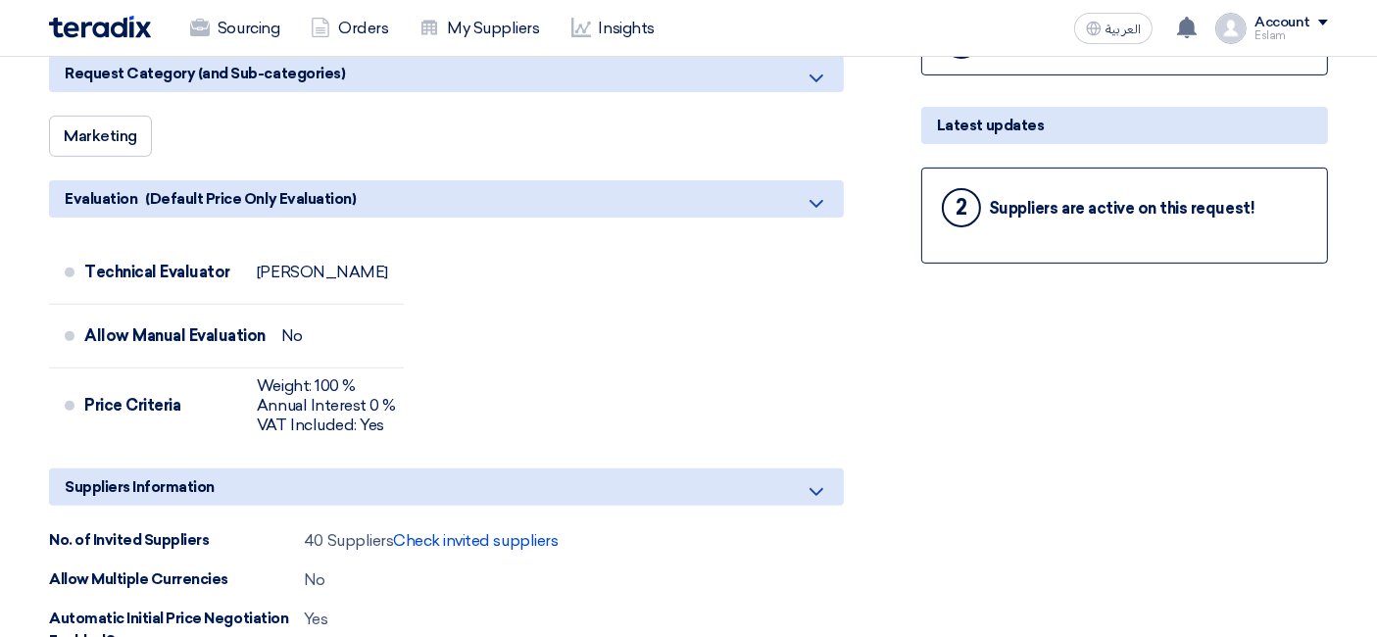
scroll to position [652, 0]
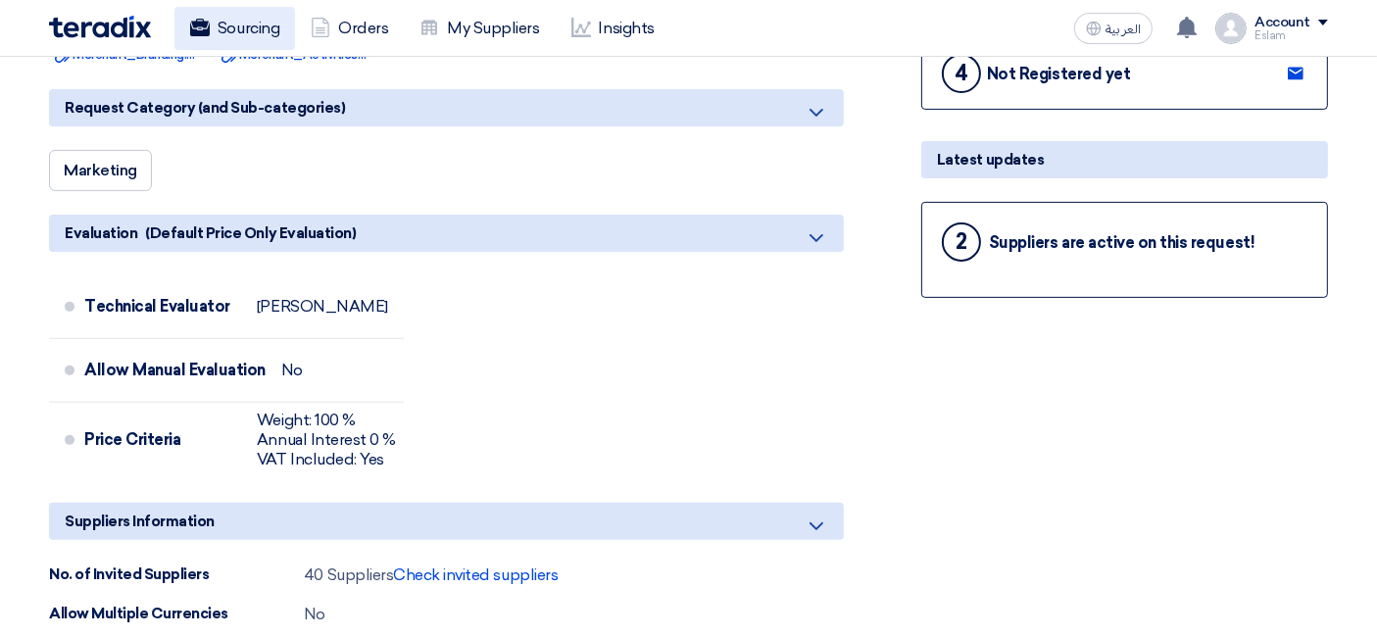
click at [253, 41] on link "Sourcing" at bounding box center [234, 28] width 121 height 43
